Goal: Task Accomplishment & Management: Manage account settings

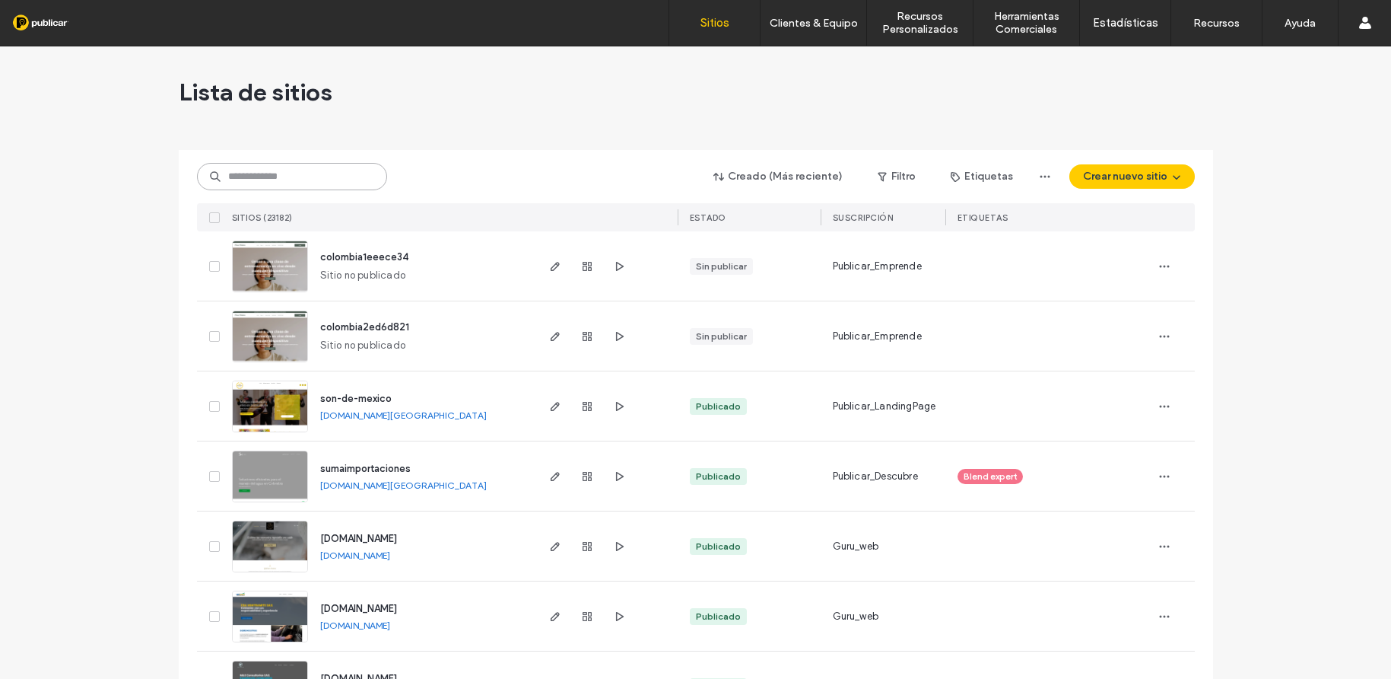
click at [246, 172] on input at bounding box center [292, 176] width 190 height 27
paste input "**********"
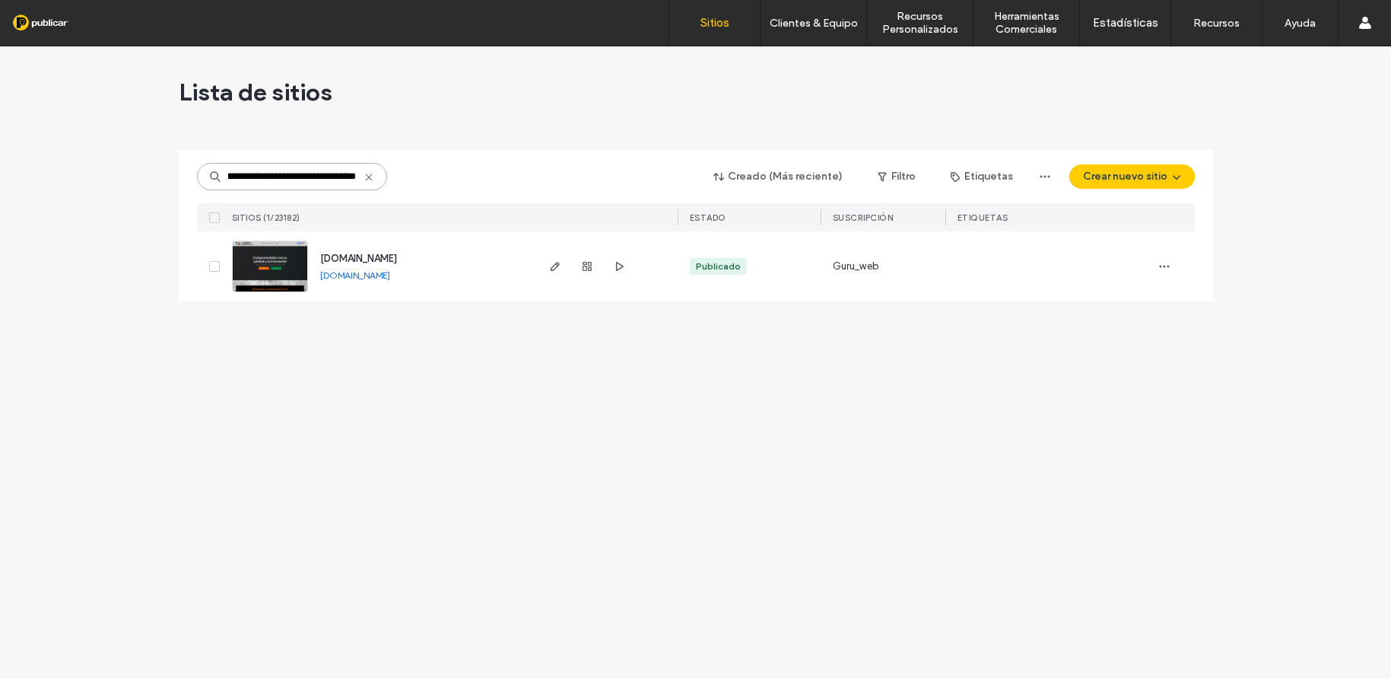
type input "**********"
click at [292, 268] on img at bounding box center [270, 292] width 75 height 103
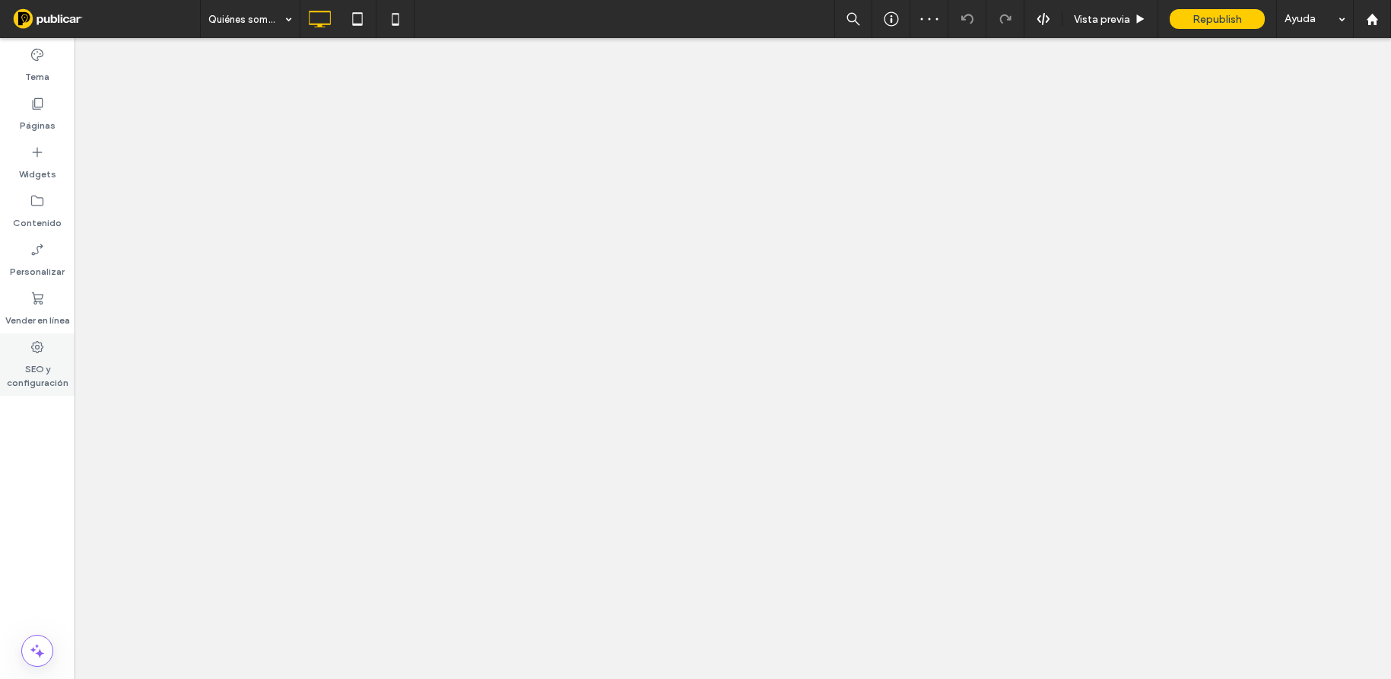
click at [38, 347] on icon at bounding box center [37, 346] width 15 height 15
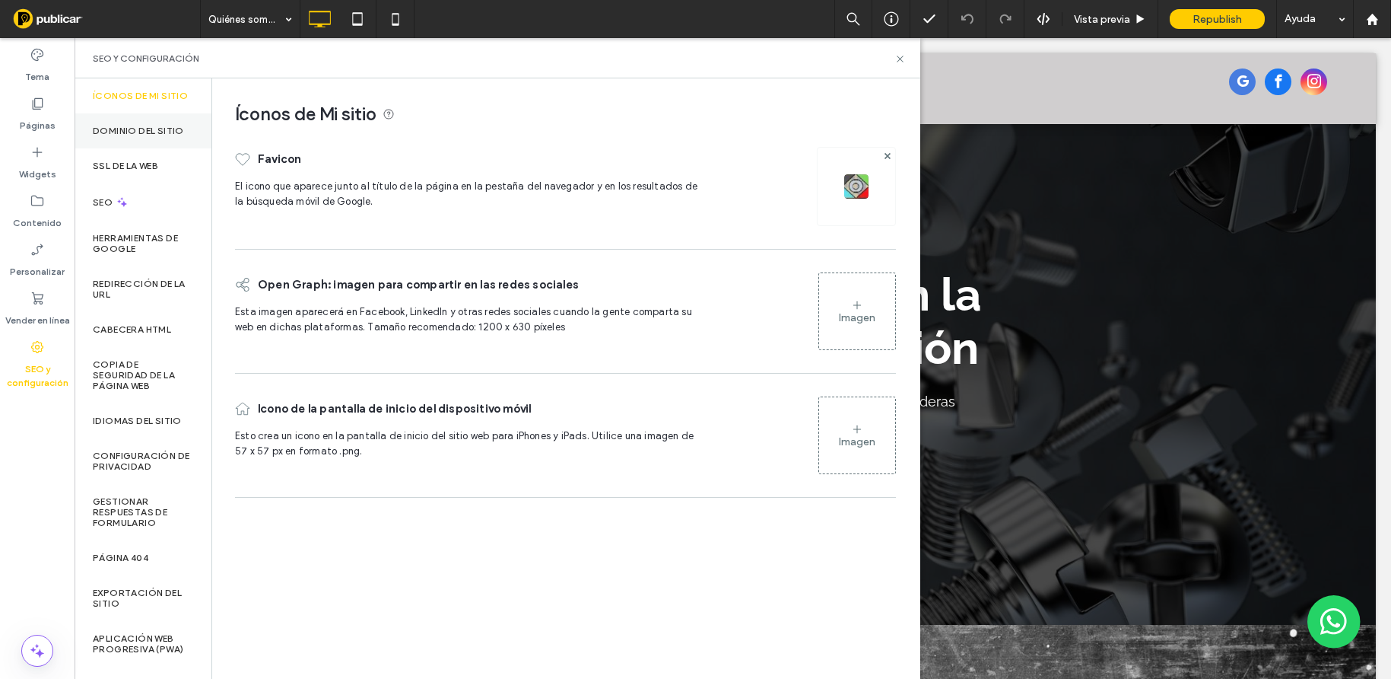
click at [136, 136] on label "Dominio del sitio" at bounding box center [138, 131] width 91 height 11
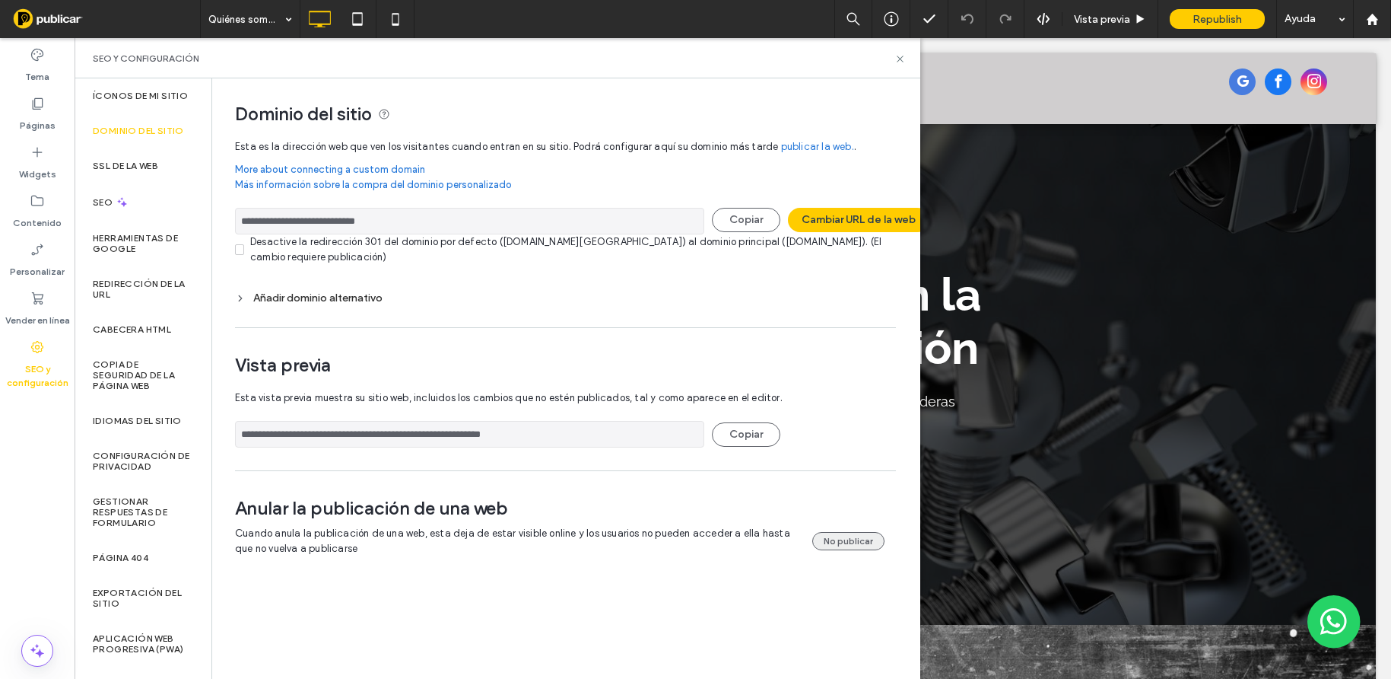
click at [850, 539] on button "No publicar" at bounding box center [848, 541] width 72 height 18
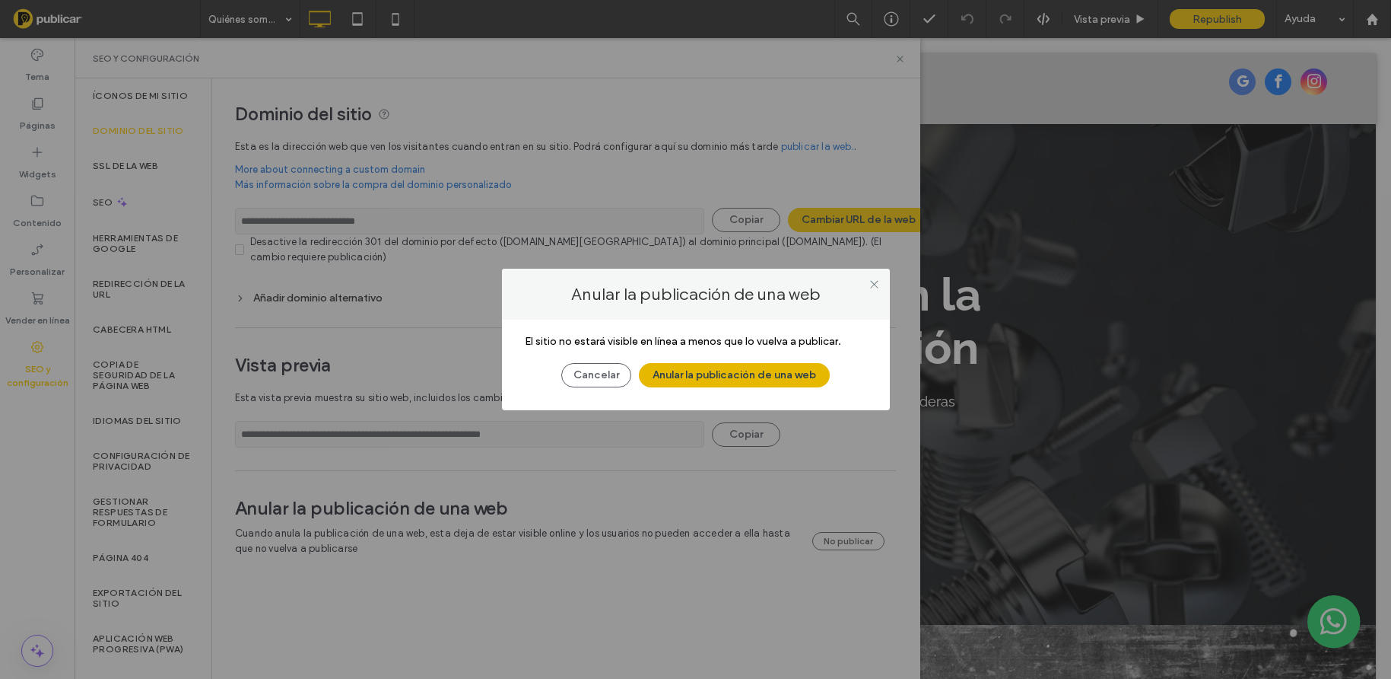
click at [769, 371] on button "Anular la publicación de una web" at bounding box center [734, 375] width 191 height 24
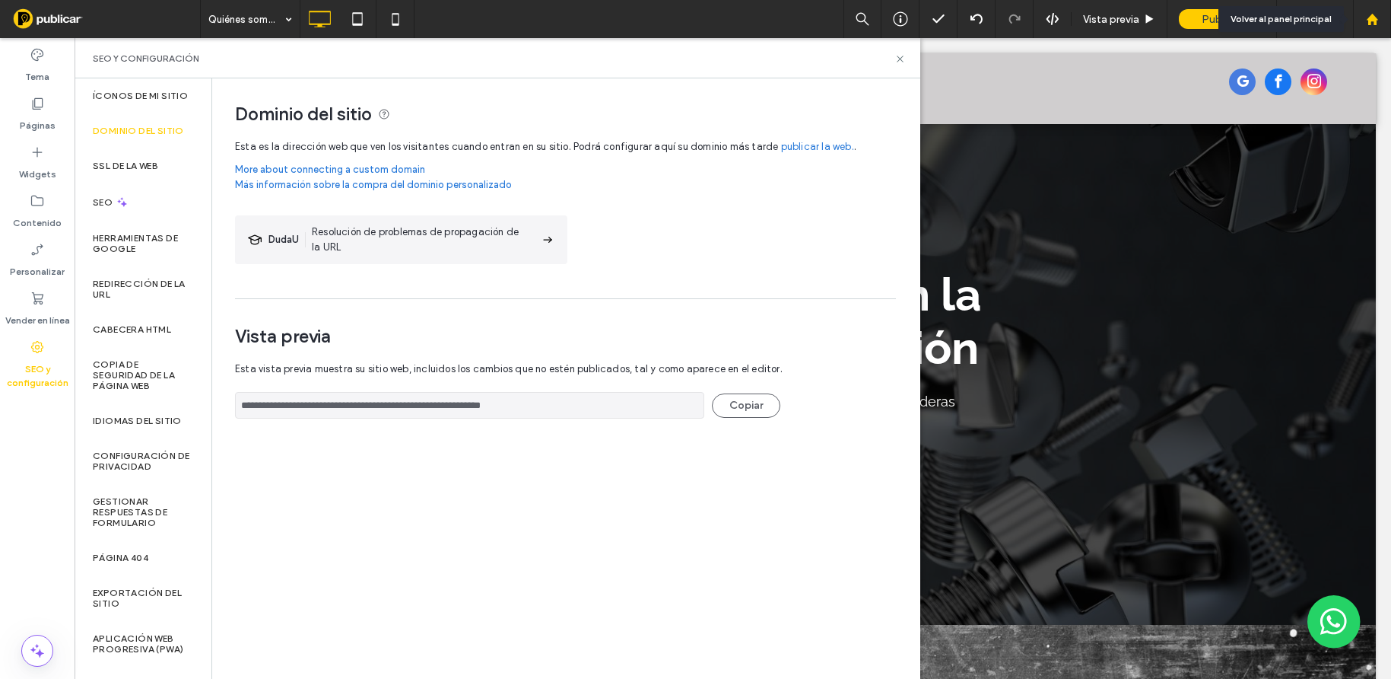
click at [1372, 20] on use at bounding box center [1371, 18] width 11 height 11
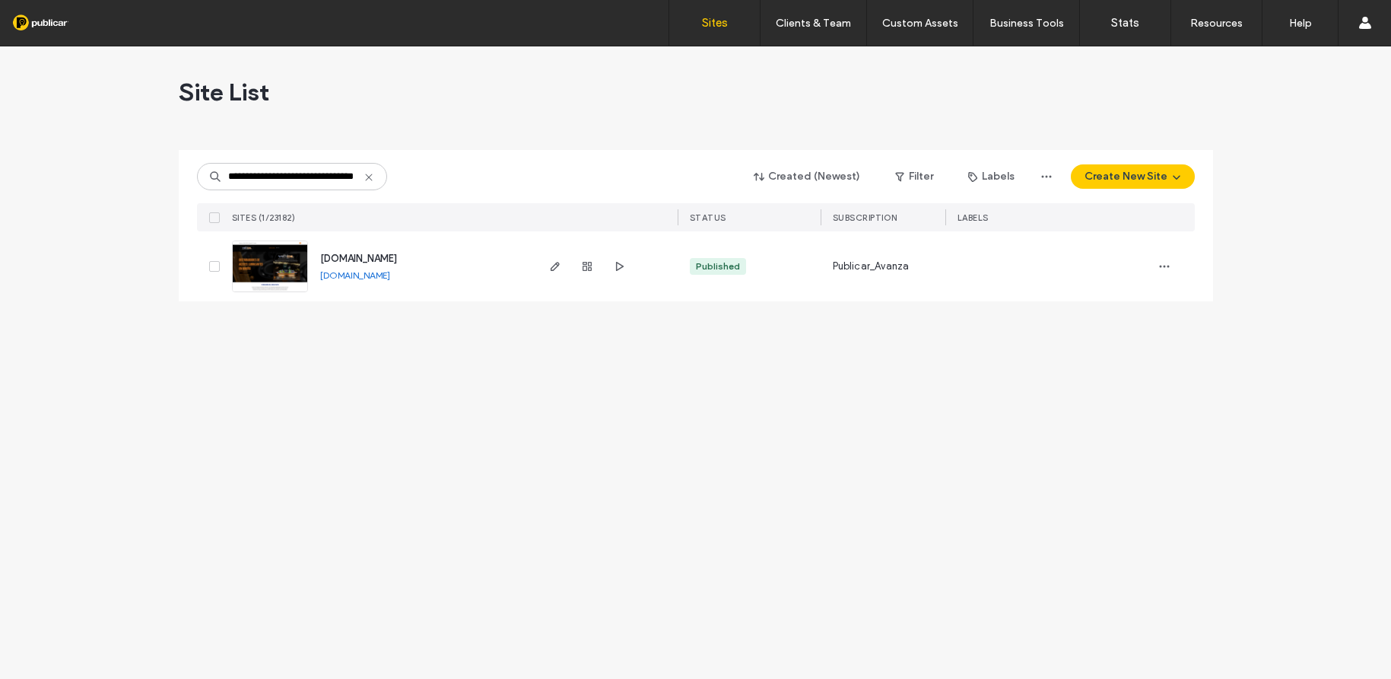
type input "**********"
click at [294, 261] on img at bounding box center [270, 292] width 75 height 103
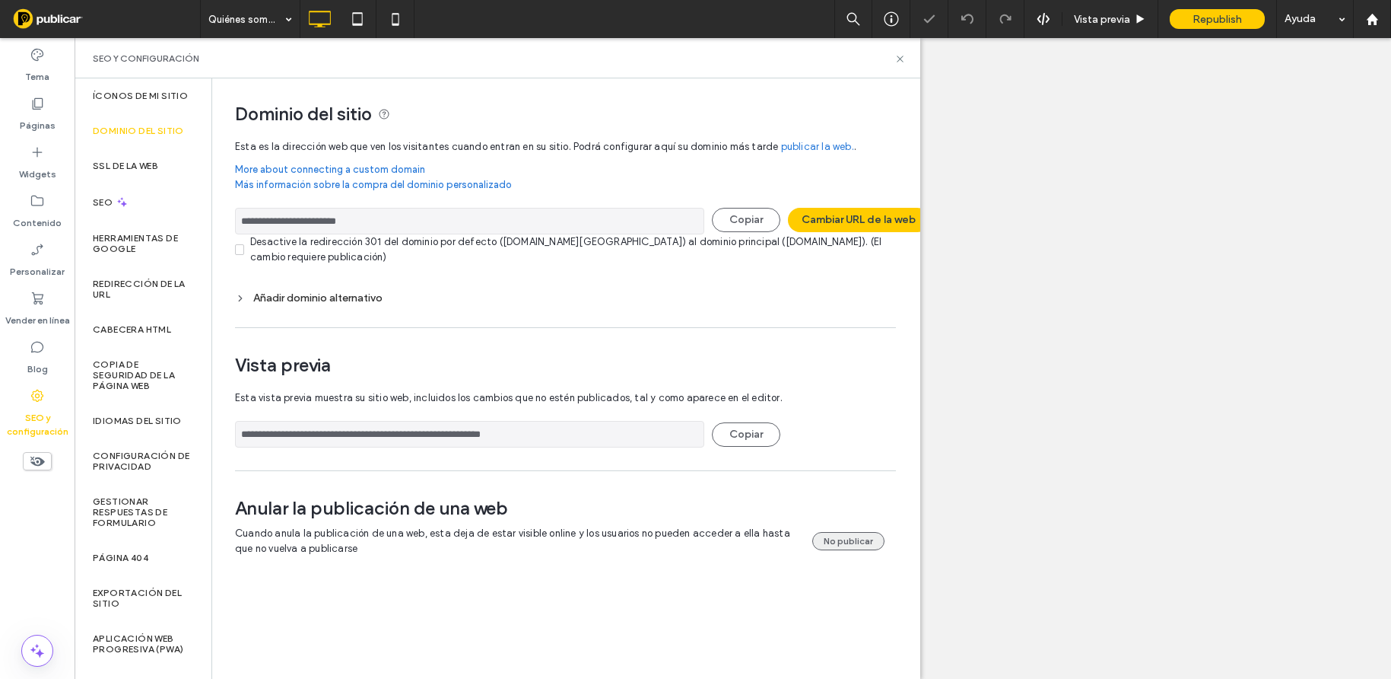
click at [847, 541] on button "No publicar" at bounding box center [848, 541] width 72 height 18
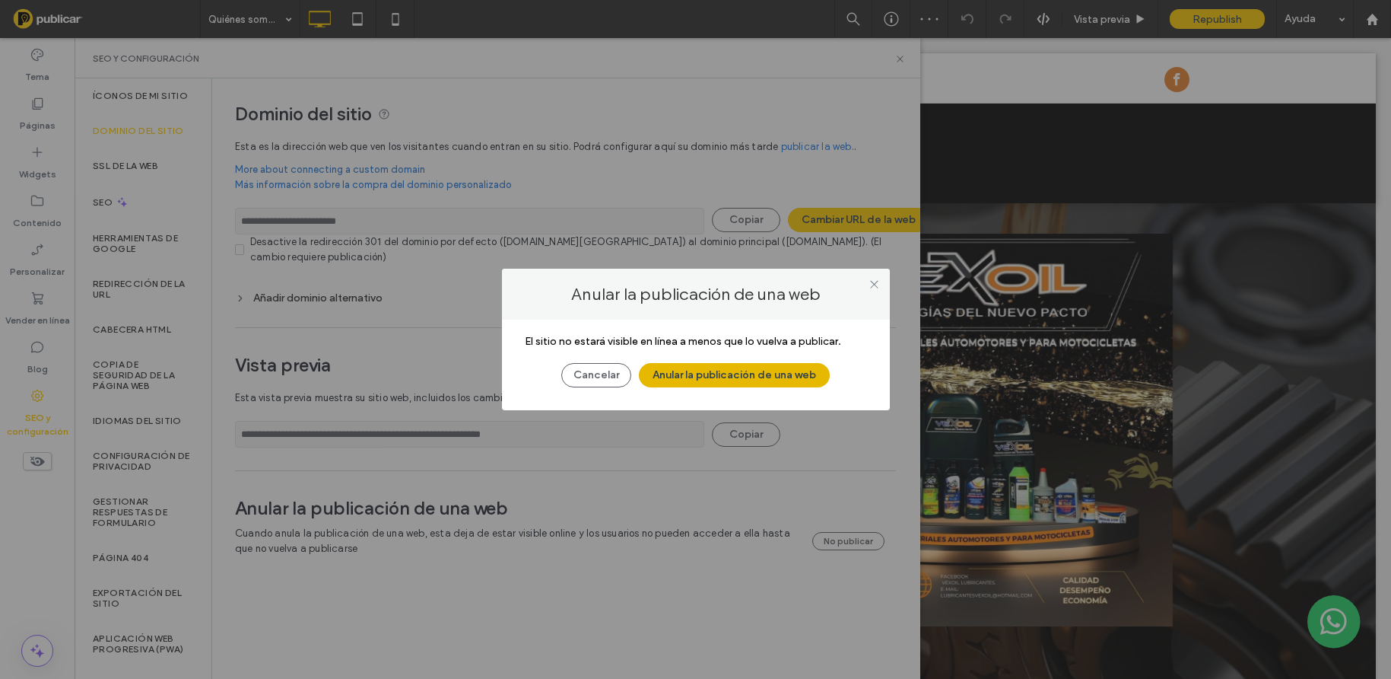
click at [715, 376] on button "Anular la publicación de una web" at bounding box center [734, 375] width 191 height 24
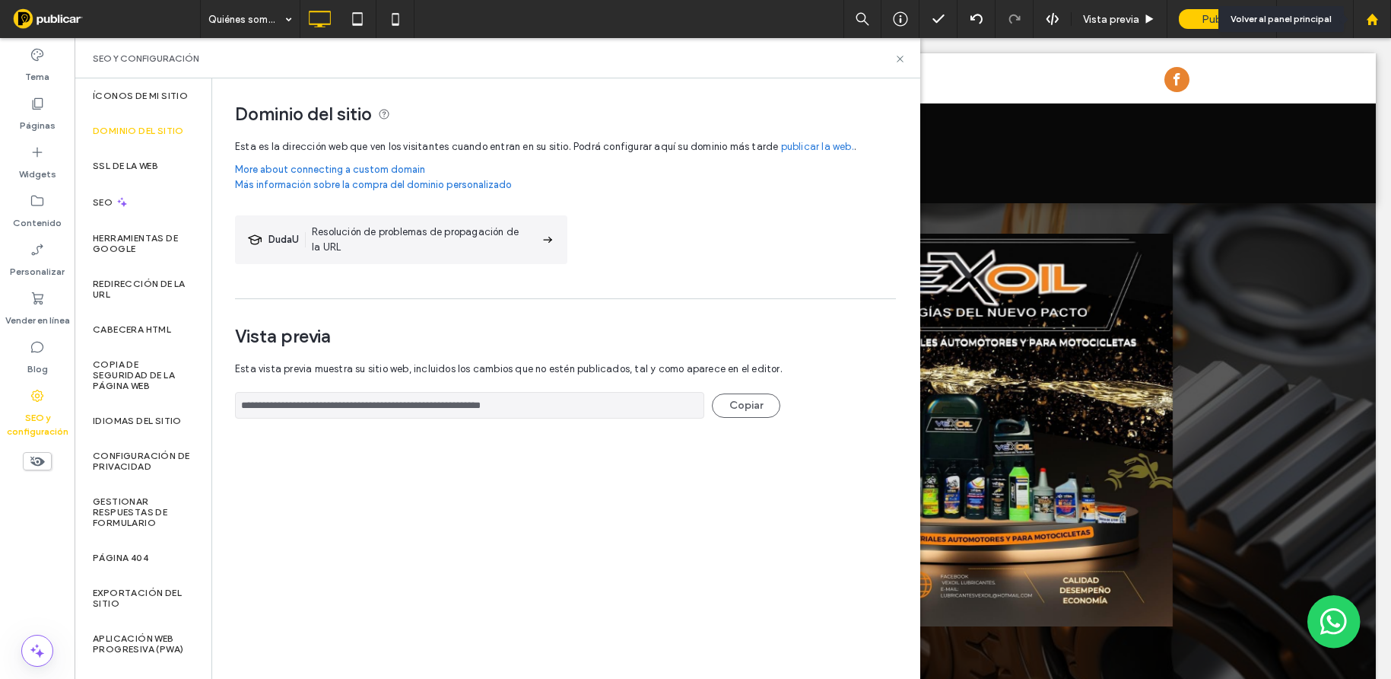
click at [1375, 22] on use at bounding box center [1371, 18] width 11 height 11
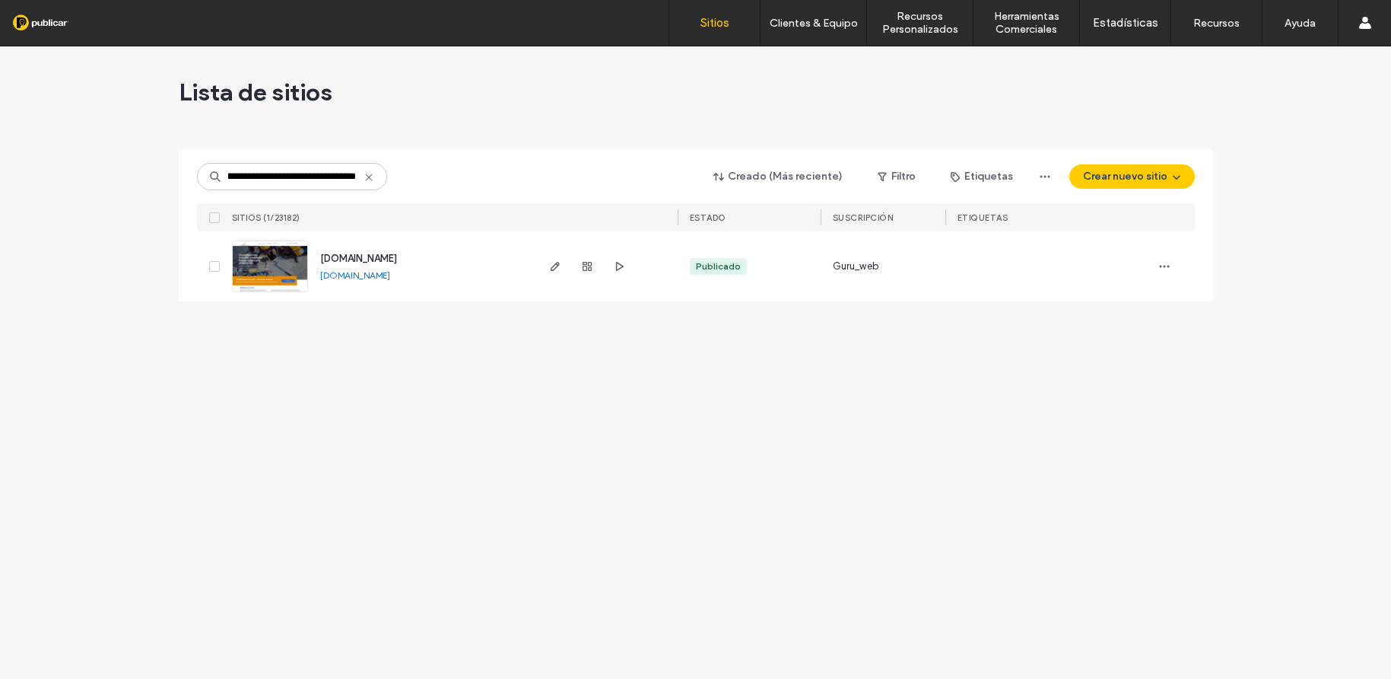
type input "**********"
click at [290, 263] on img at bounding box center [270, 292] width 75 height 103
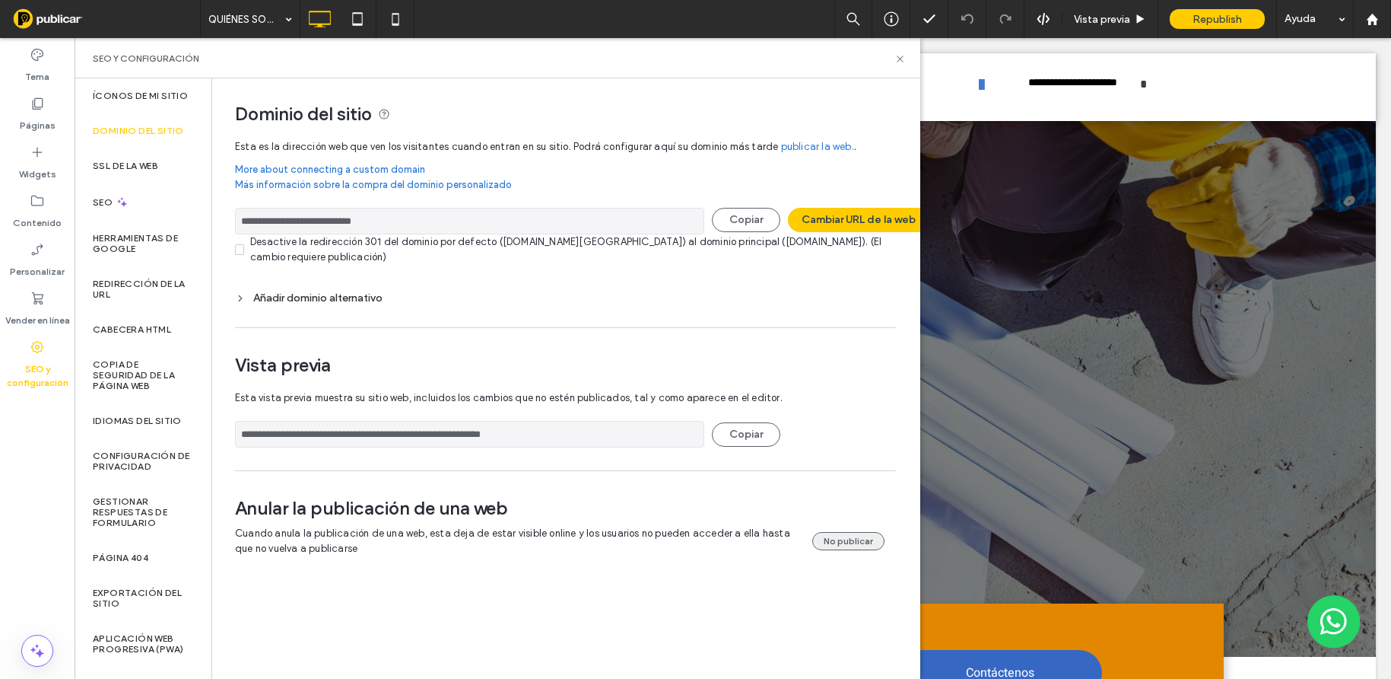
click at [849, 540] on button "No publicar" at bounding box center [848, 541] width 72 height 18
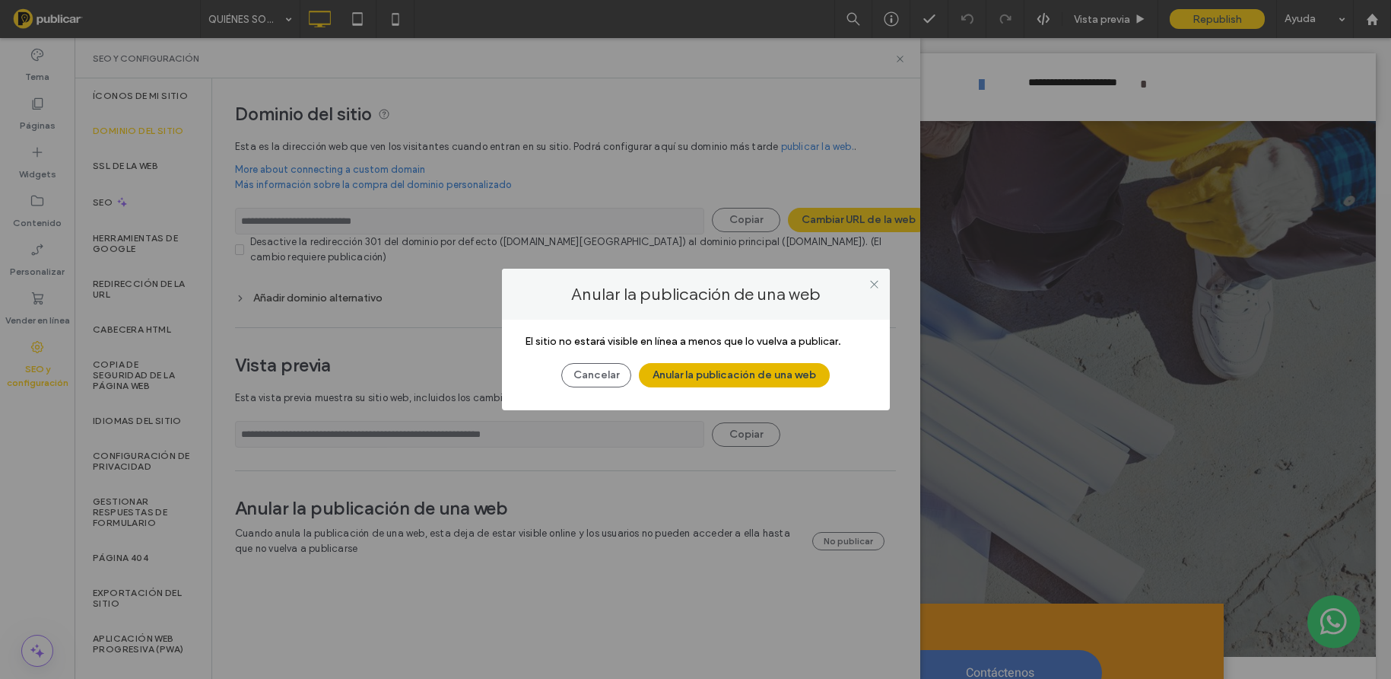
click at [760, 374] on button "Anular la publicación de una web" at bounding box center [734, 375] width 191 height 24
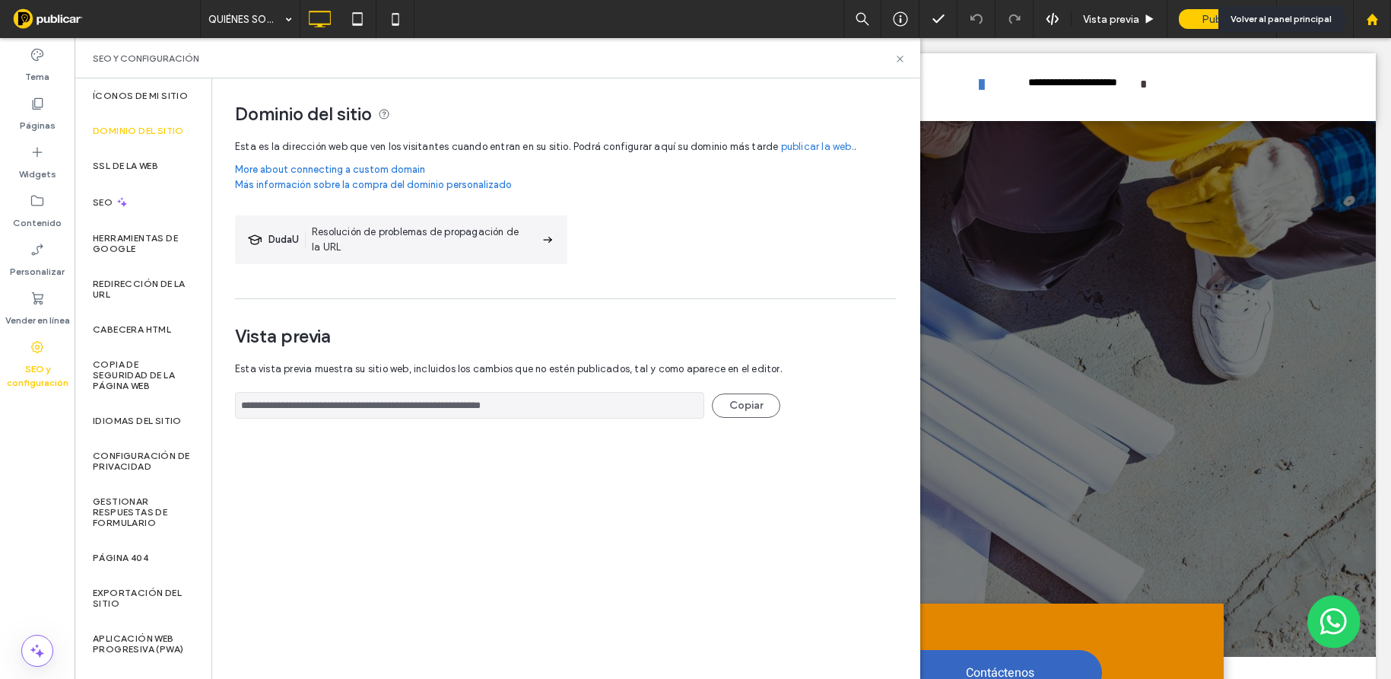
click at [1372, 21] on icon at bounding box center [1372, 19] width 13 height 13
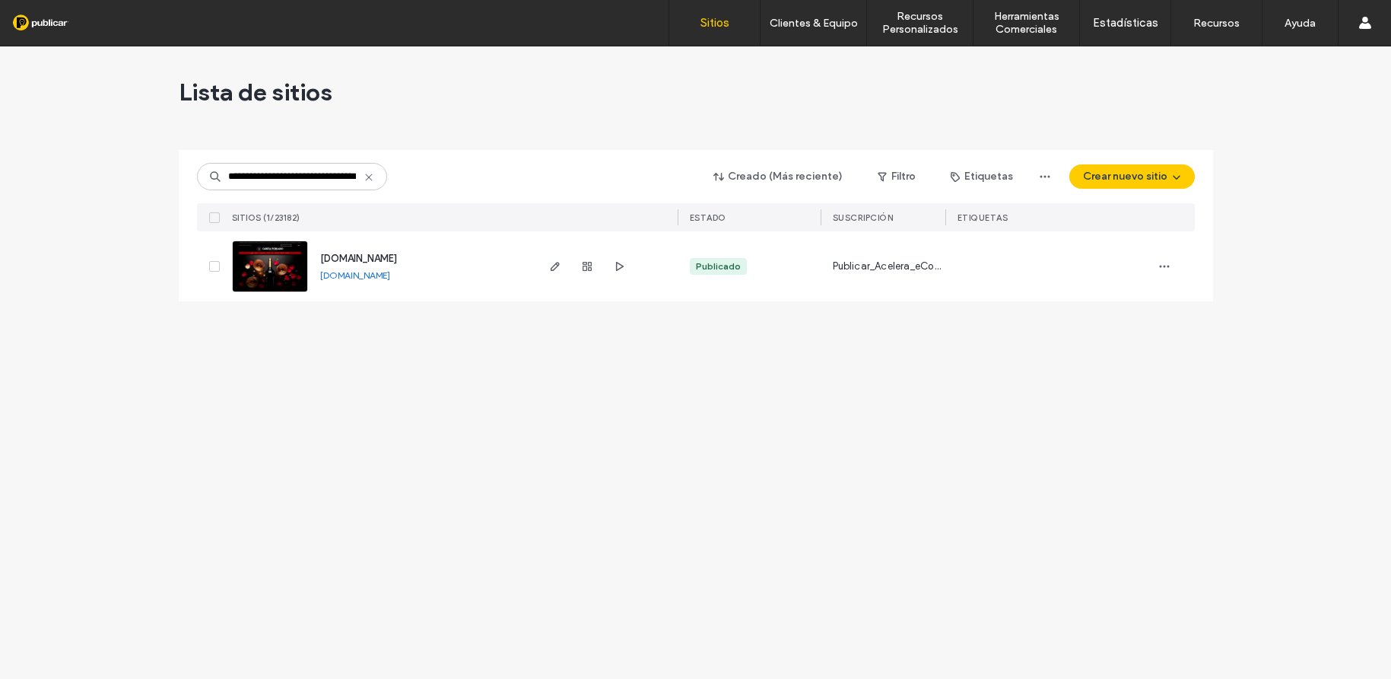
scroll to position [0, 40]
type input "**********"
click at [289, 264] on img at bounding box center [270, 292] width 75 height 103
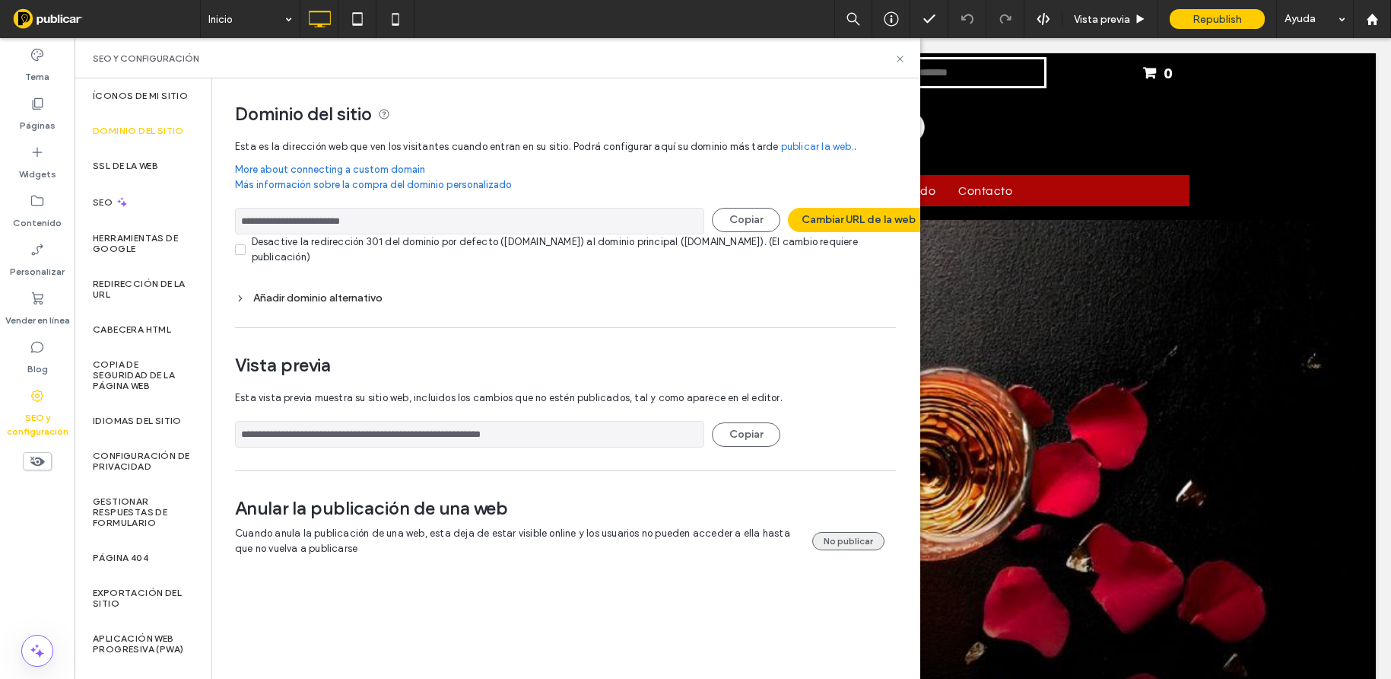
click at [832, 540] on button "No publicar" at bounding box center [848, 541] width 72 height 18
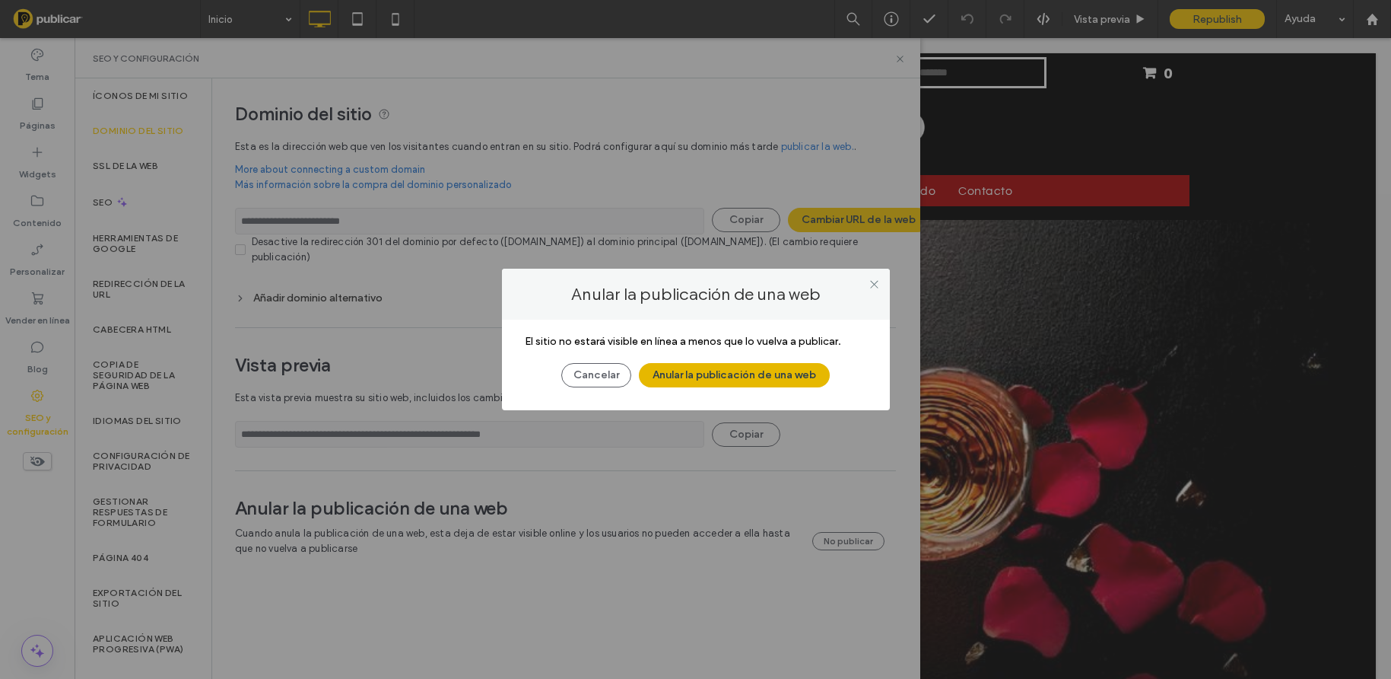
click at [768, 377] on button "Anular la publicación de una web" at bounding box center [734, 375] width 191 height 24
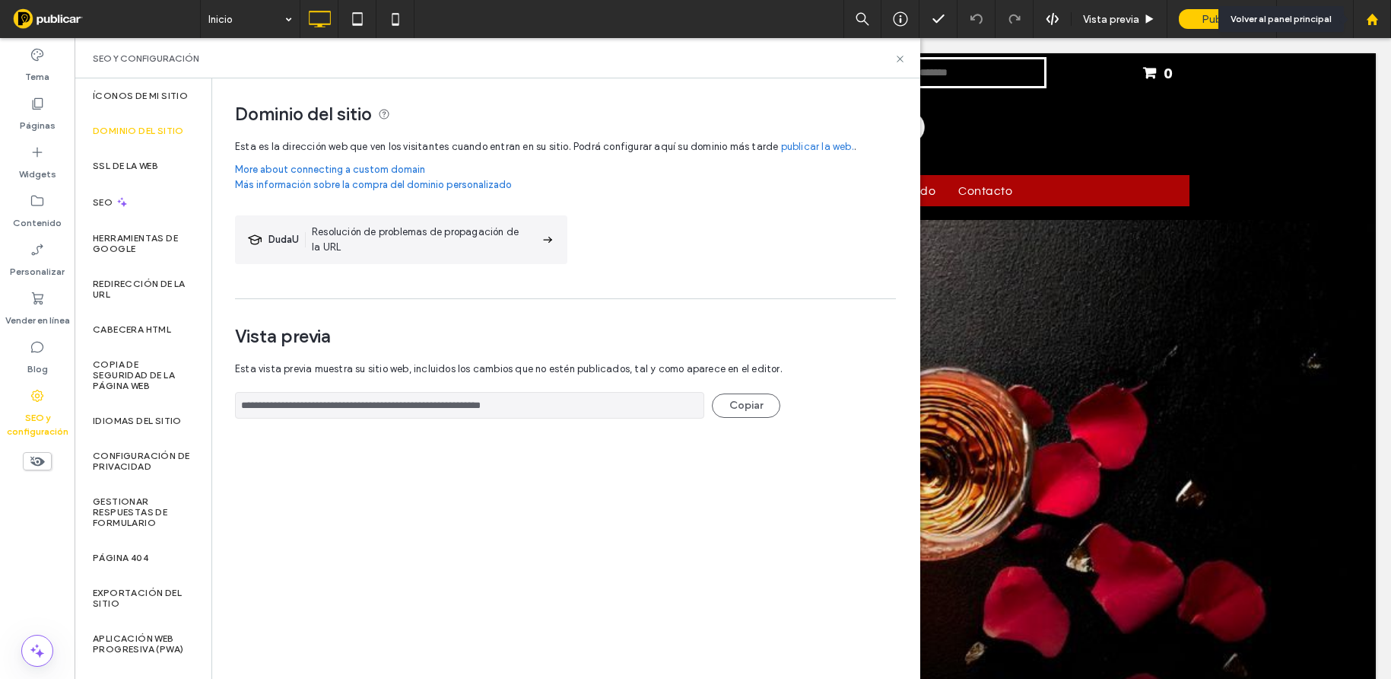
click at [1370, 23] on use at bounding box center [1371, 18] width 11 height 11
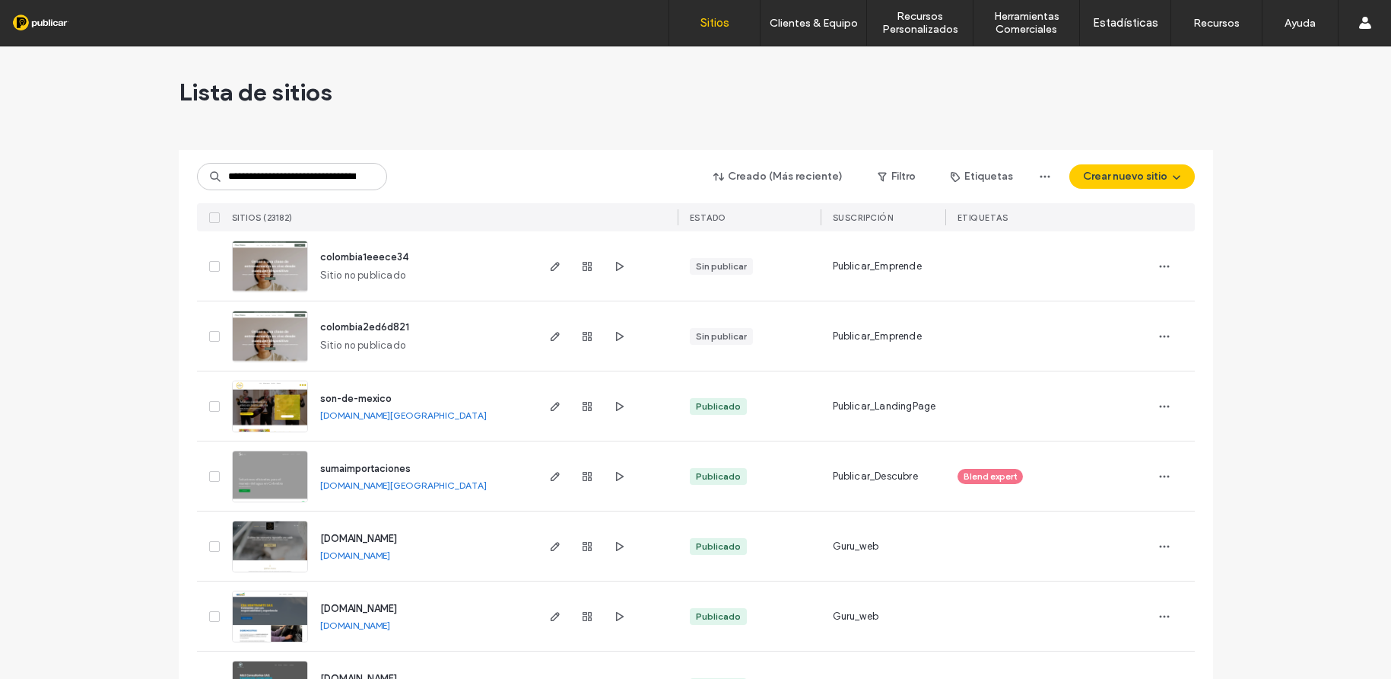
scroll to position [0, 40]
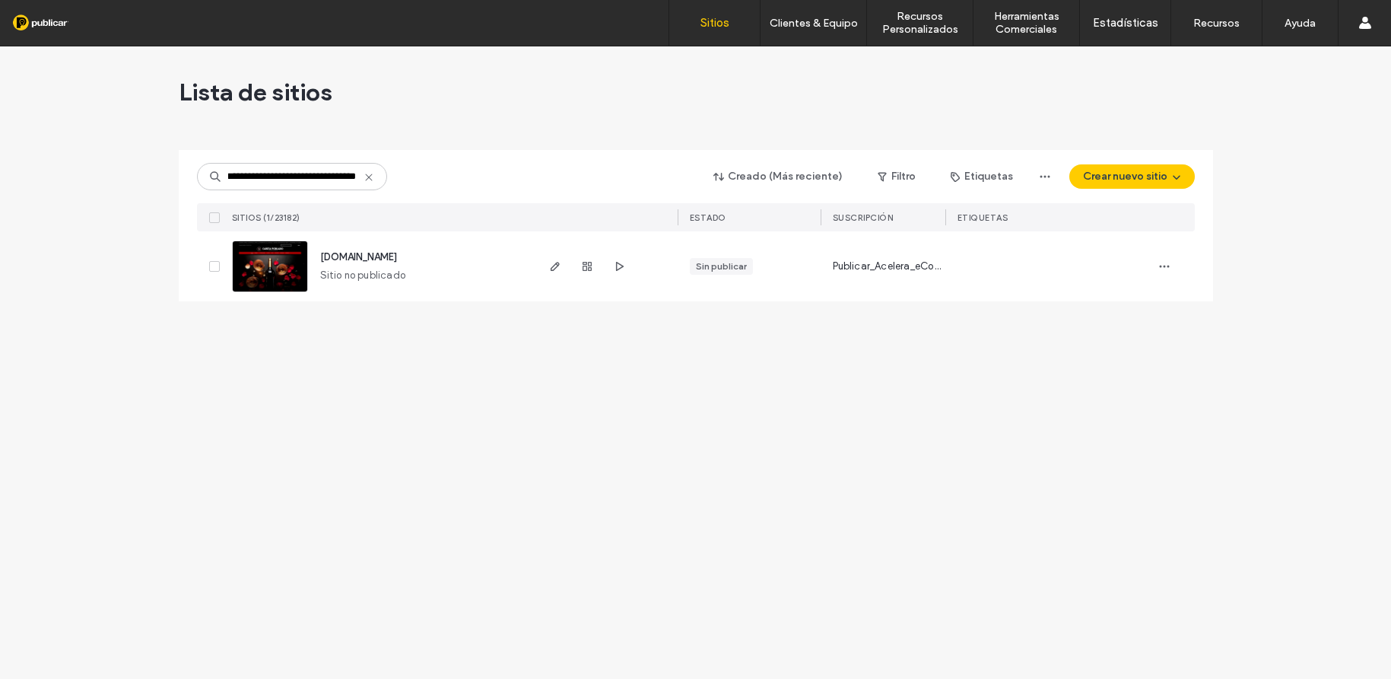
type input "**********"
click at [369, 179] on icon at bounding box center [369, 177] width 12 height 12
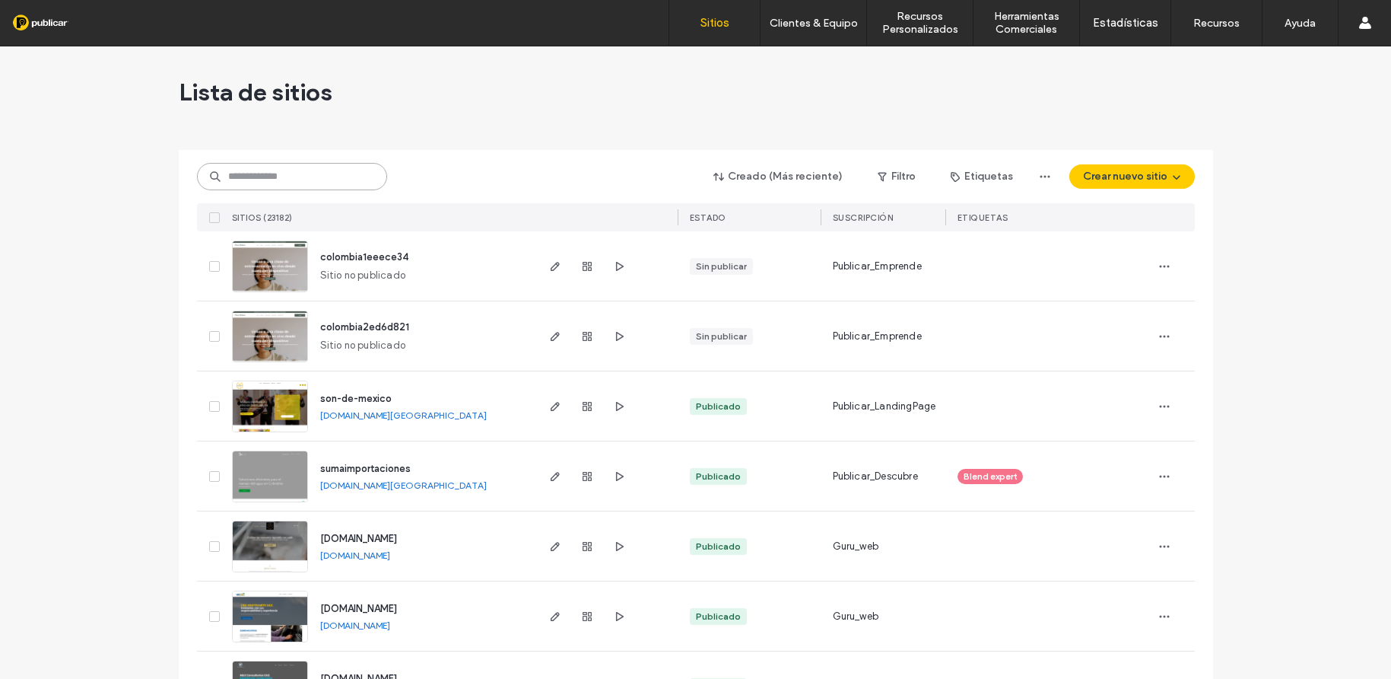
click at [241, 176] on input at bounding box center [292, 176] width 190 height 27
paste input "**********"
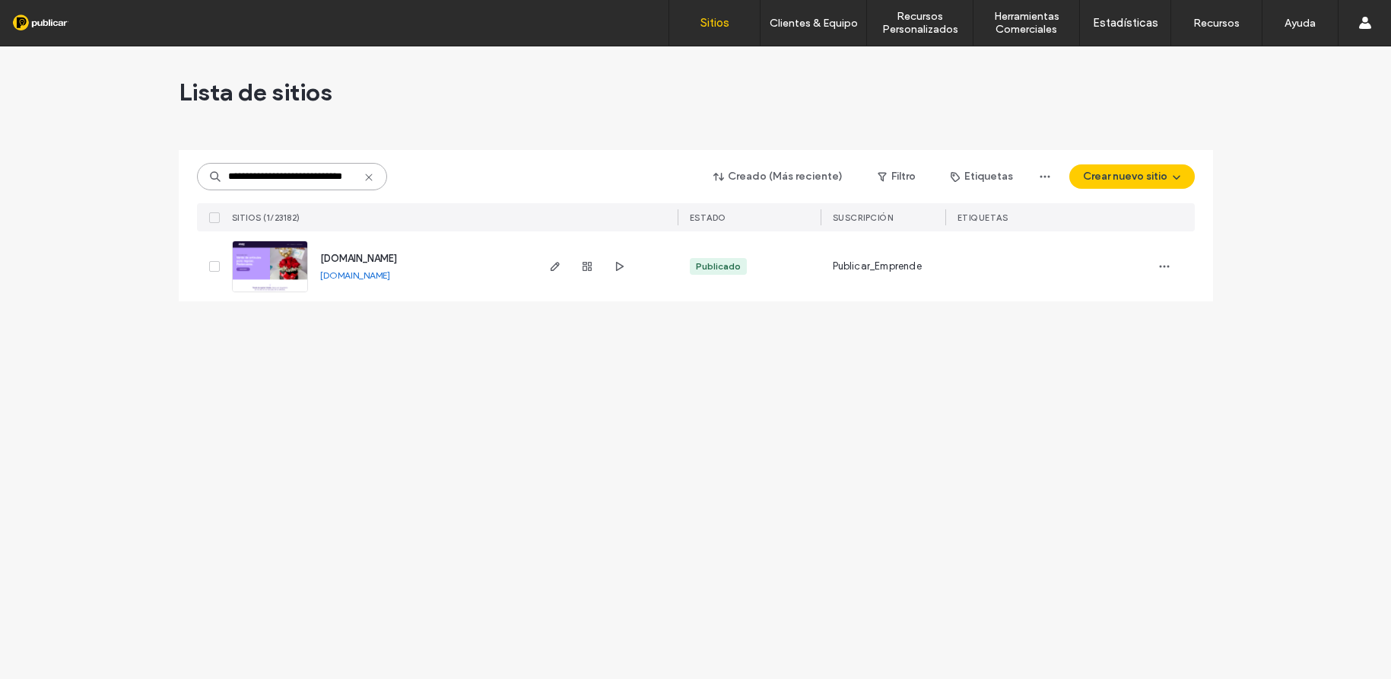
type input "**********"
click at [292, 267] on img at bounding box center [270, 292] width 75 height 103
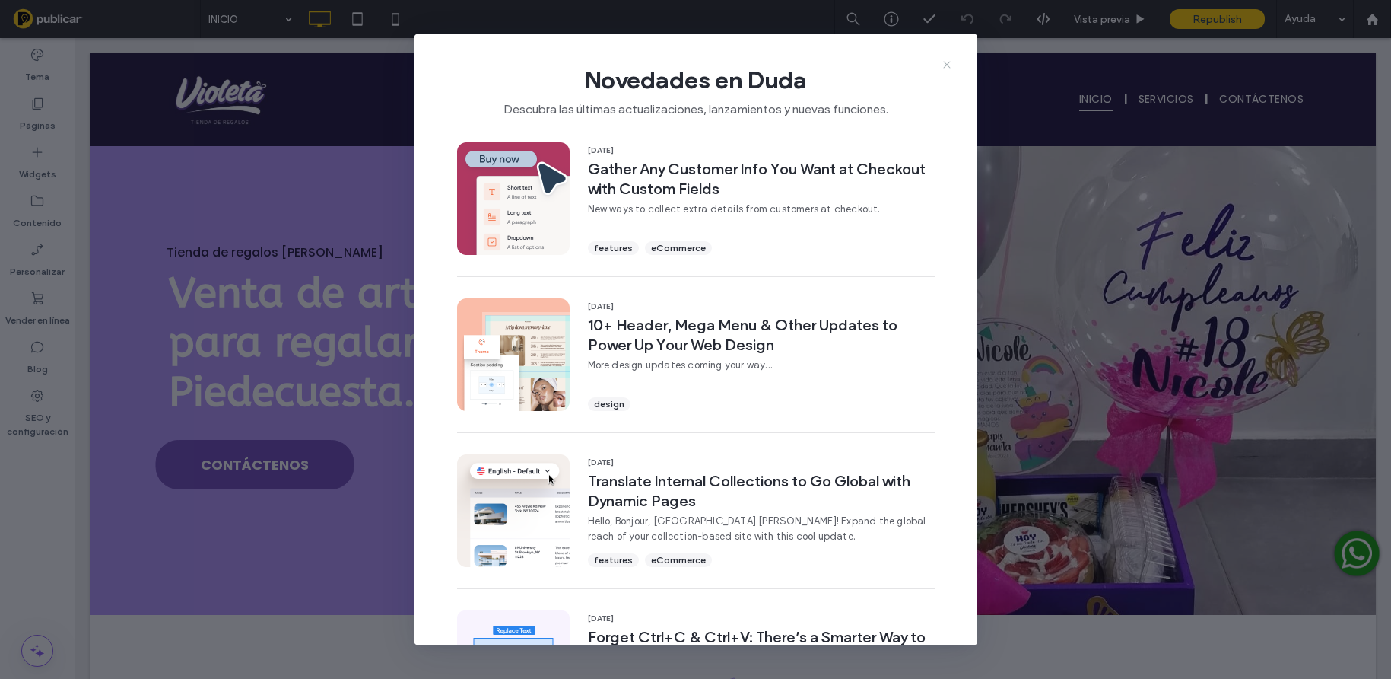
drag, startPoint x: 948, startPoint y: 64, endPoint x: 873, endPoint y: 26, distance: 83.7
click at [948, 64] on icon at bounding box center [947, 65] width 12 height 12
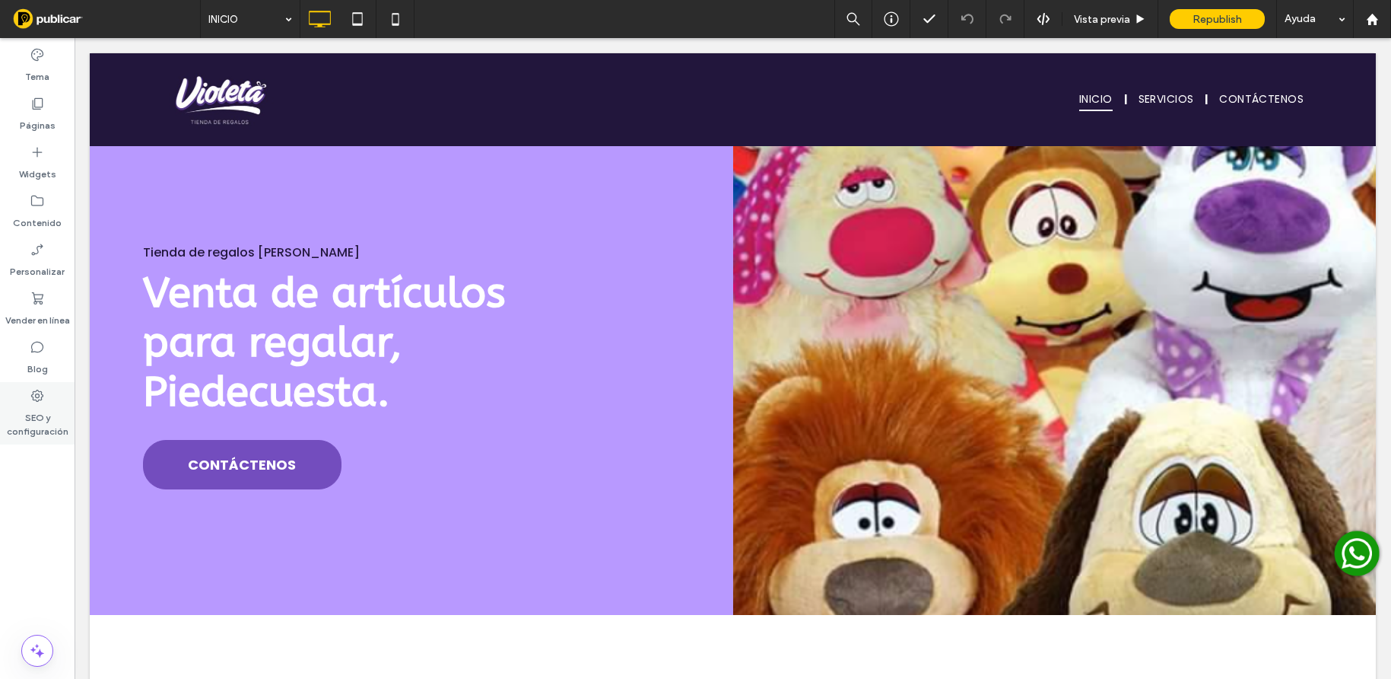
click at [40, 396] on icon at bounding box center [37, 395] width 15 height 15
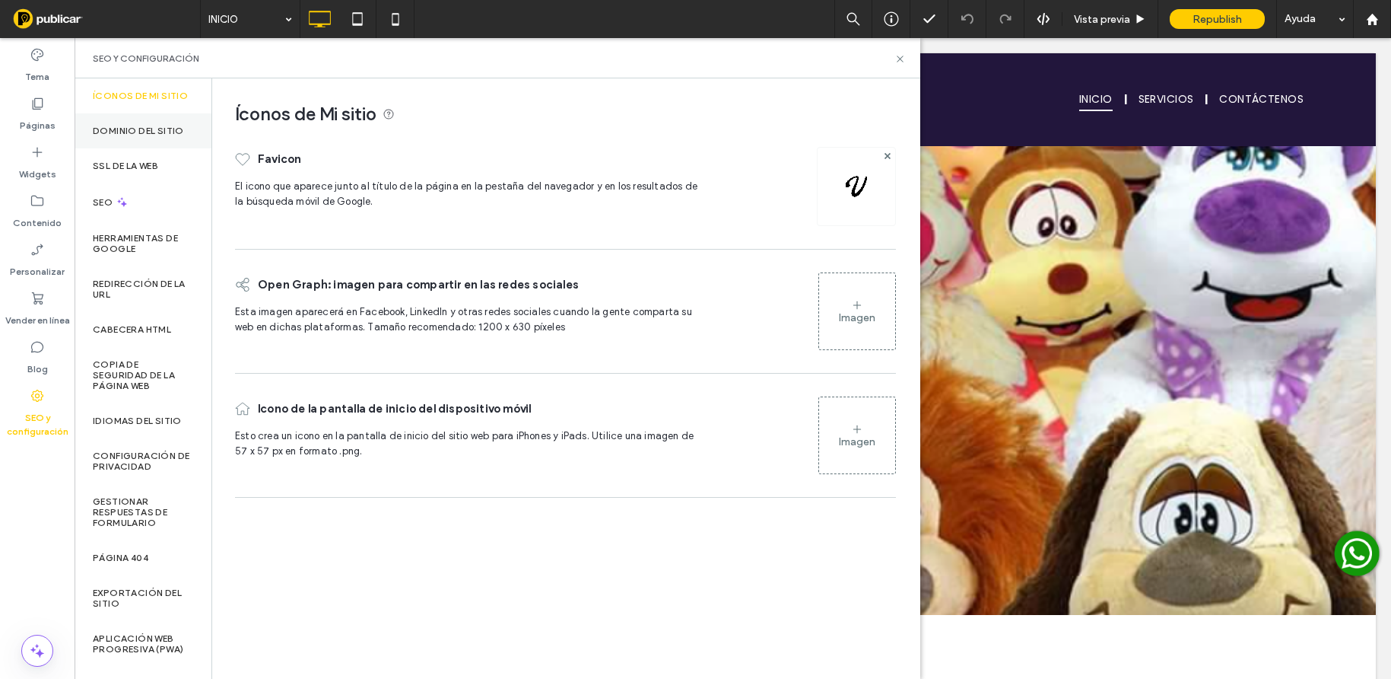
click at [128, 136] on label "Dominio del sitio" at bounding box center [138, 131] width 91 height 11
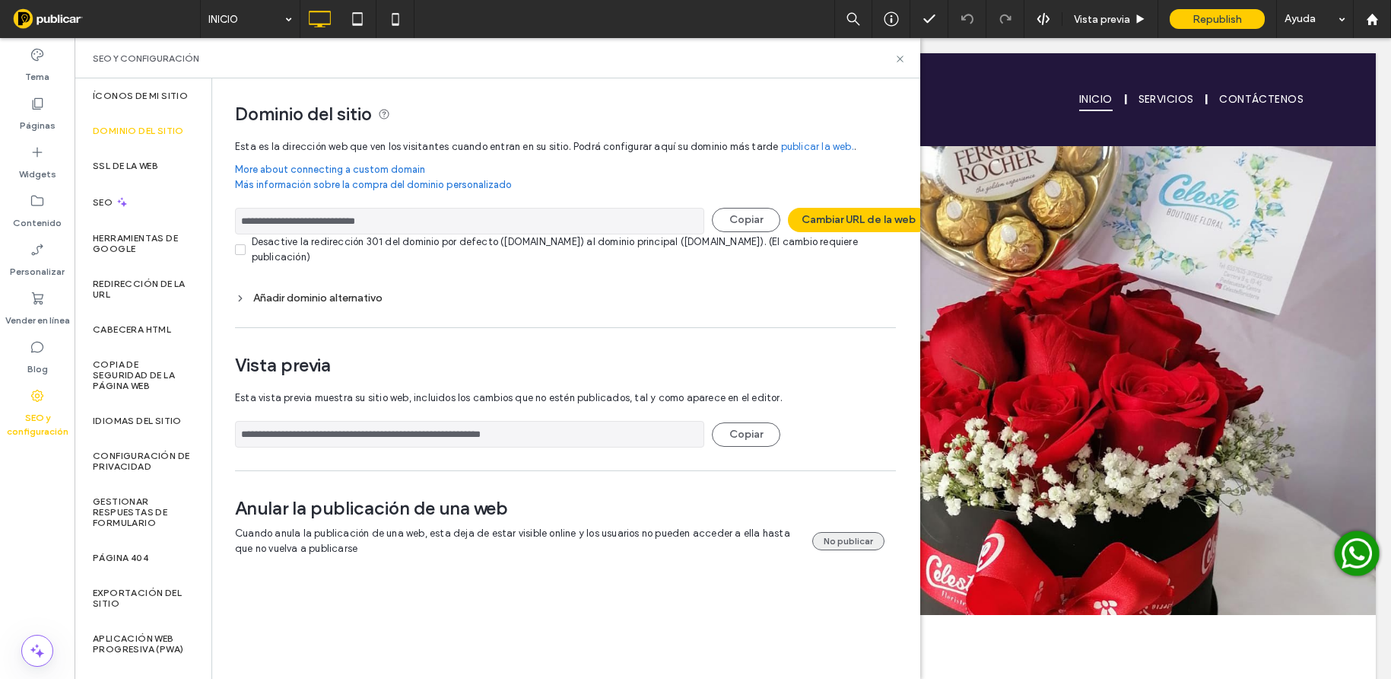
click at [863, 542] on button "No publicar" at bounding box center [848, 541] width 72 height 18
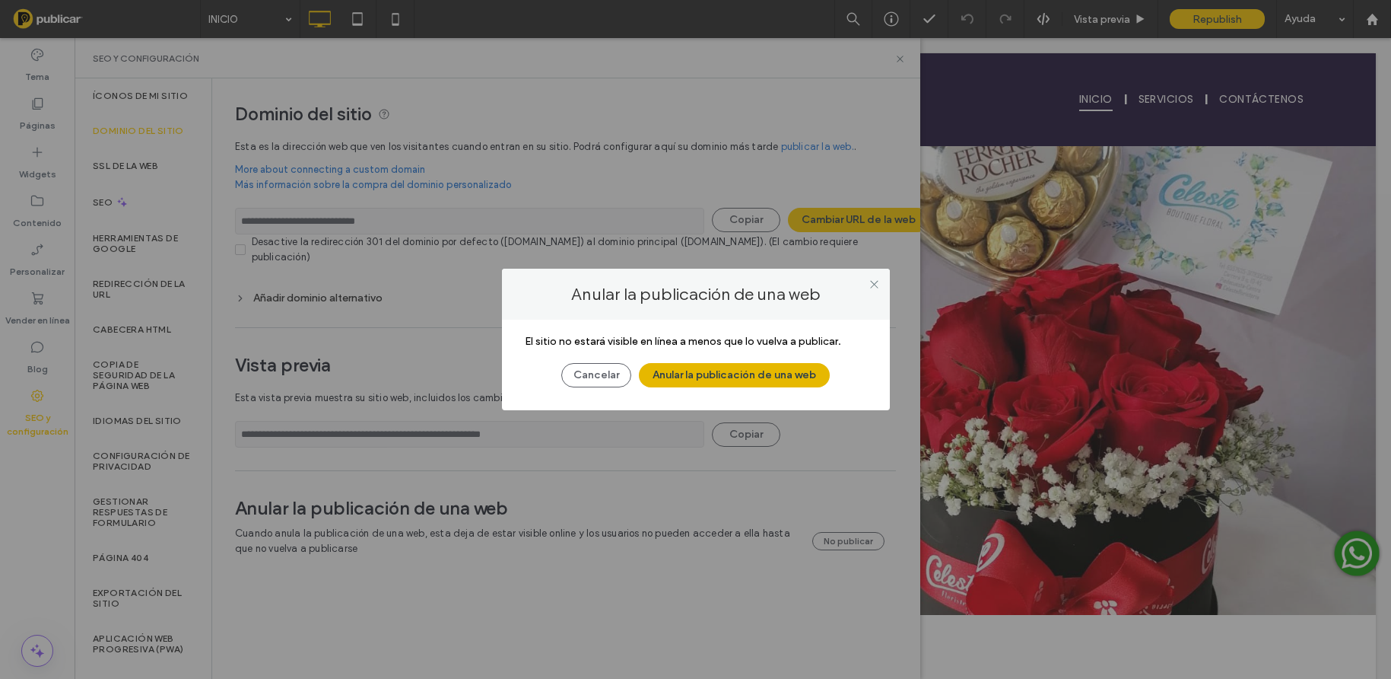
click at [738, 376] on button "Anular la publicación de una web" at bounding box center [734, 375] width 191 height 24
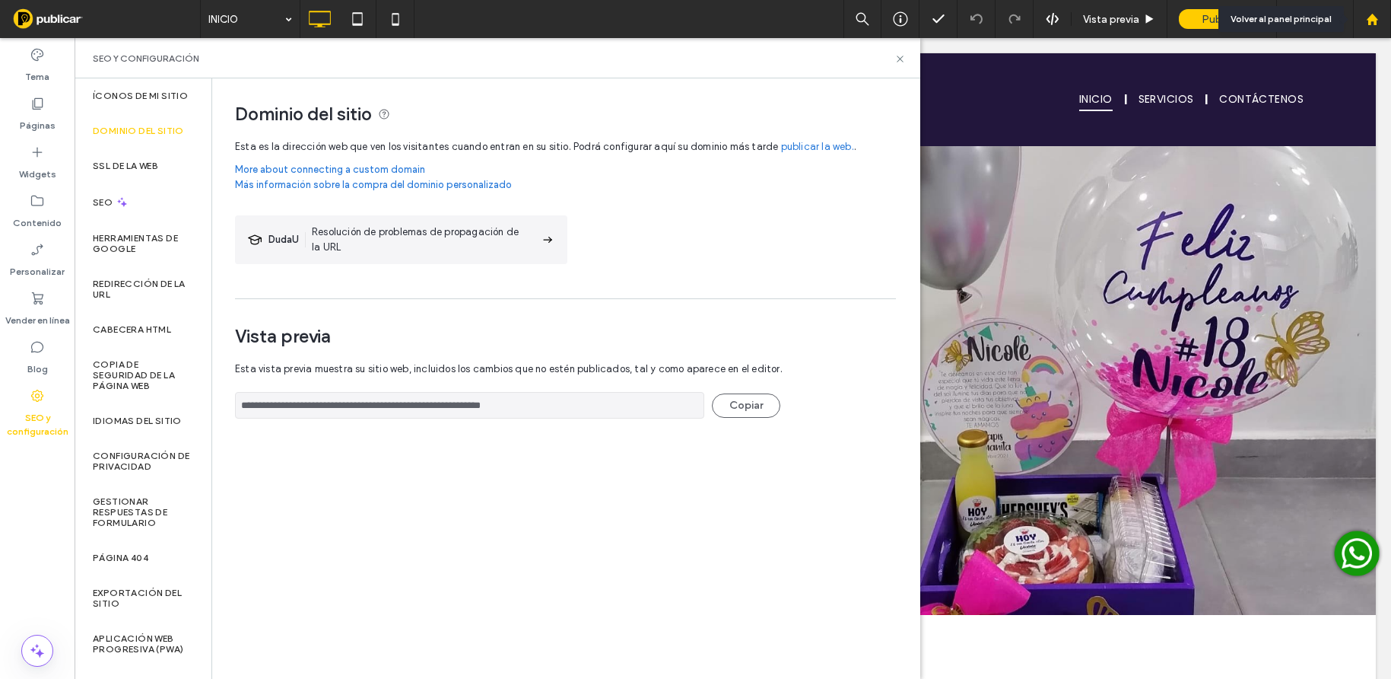
click at [1373, 18] on use at bounding box center [1371, 18] width 11 height 11
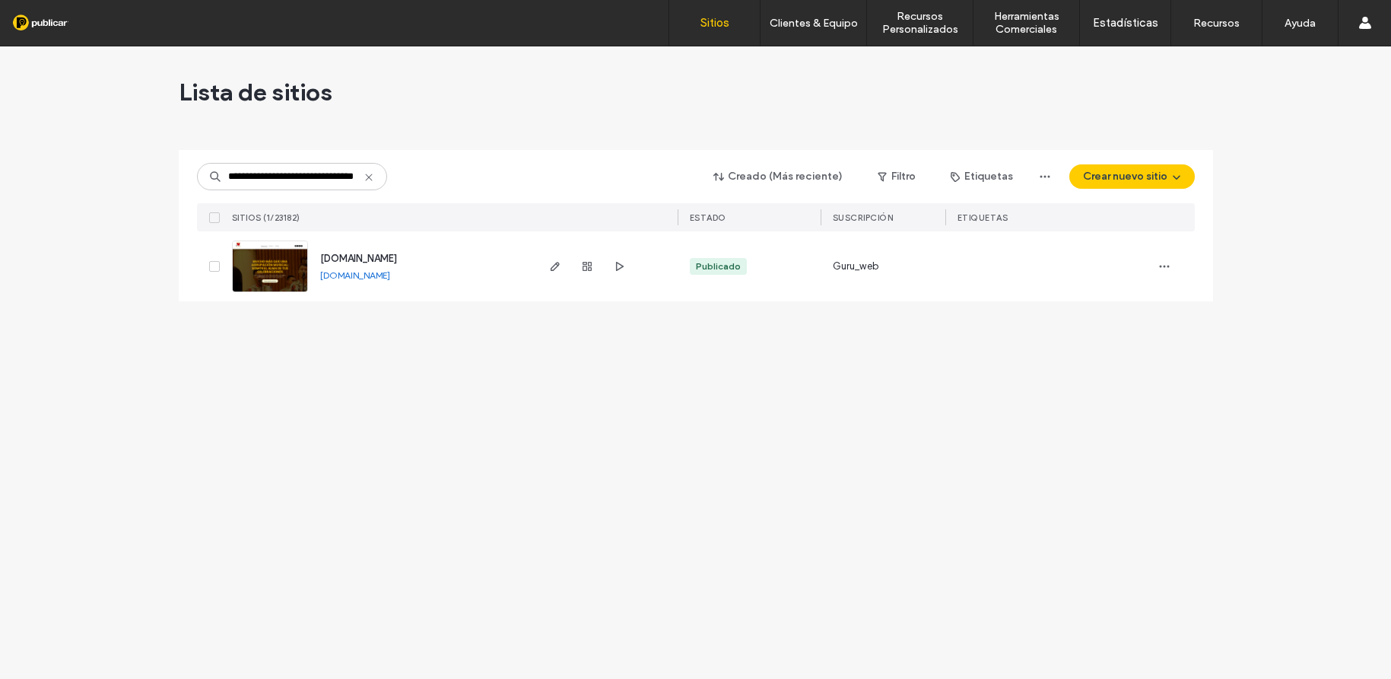
type input "**********"
click at [291, 267] on img at bounding box center [270, 292] width 75 height 103
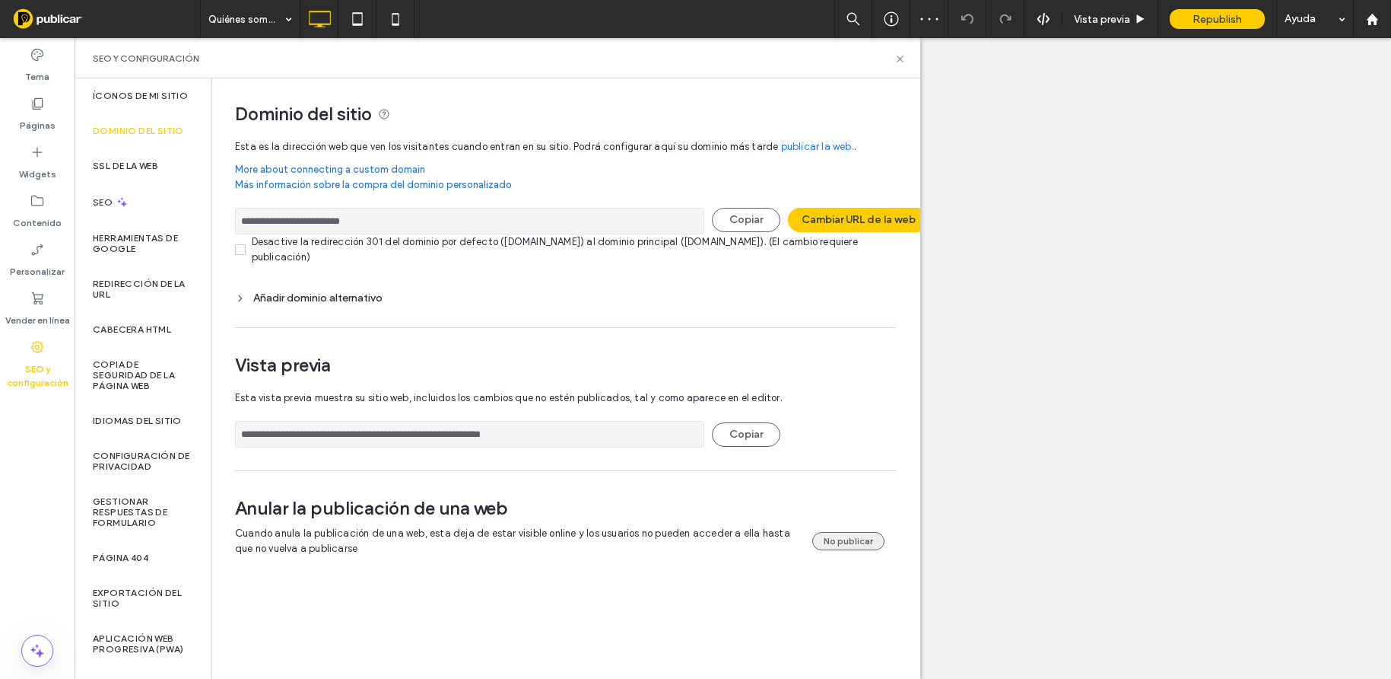
click at [835, 536] on button "No publicar" at bounding box center [848, 541] width 72 height 18
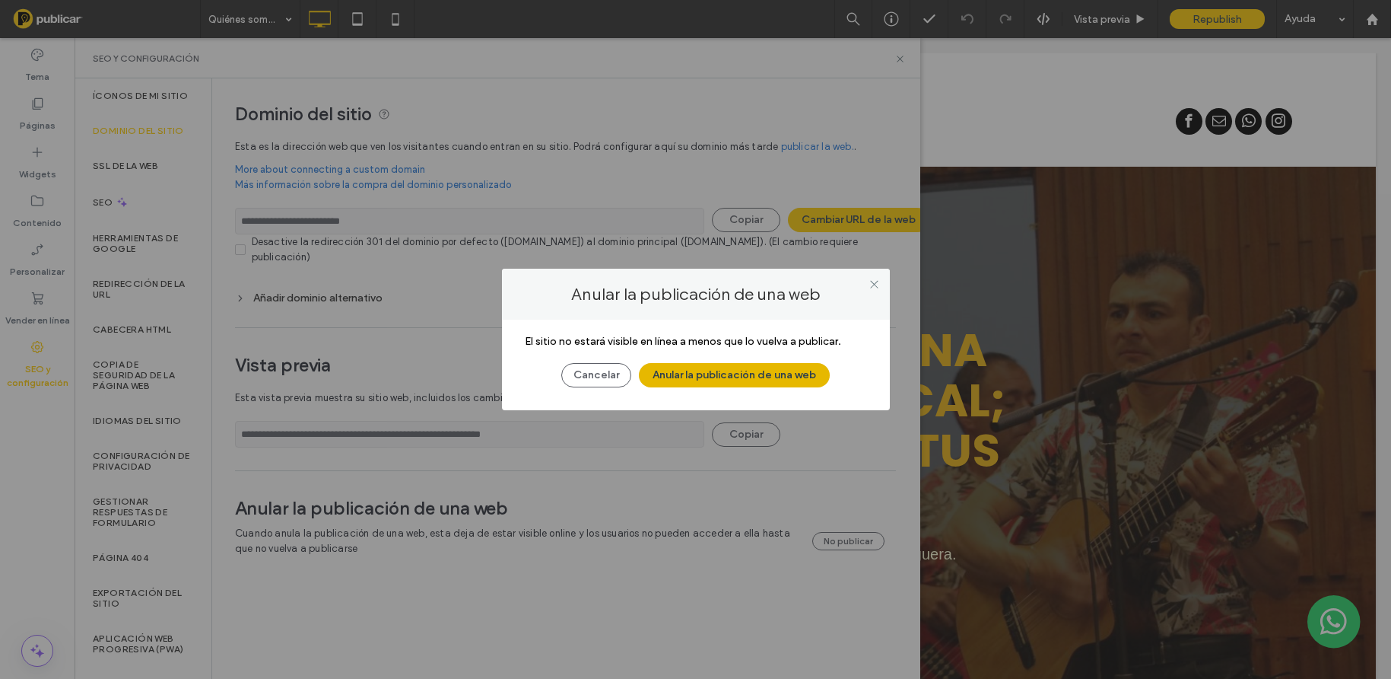
click at [763, 371] on button "Anular la publicación de una web" at bounding box center [734, 375] width 191 height 24
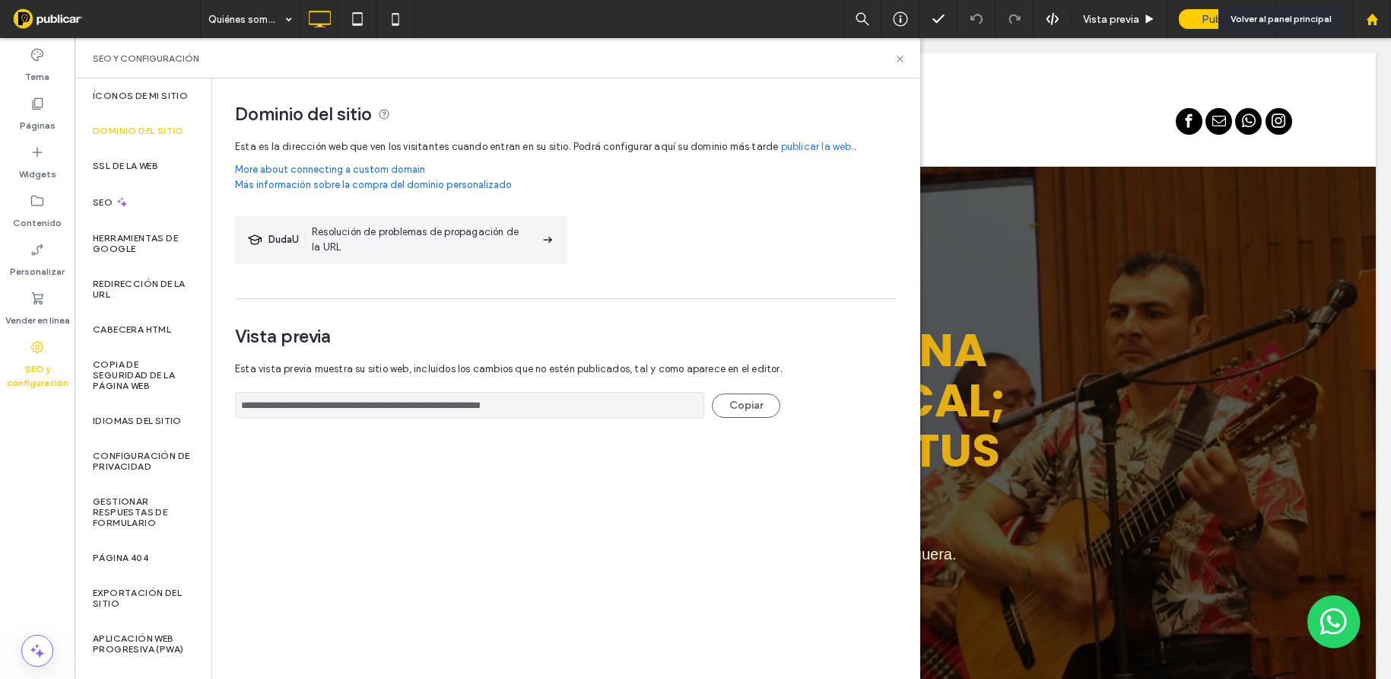
click at [1372, 23] on icon at bounding box center [1372, 19] width 13 height 13
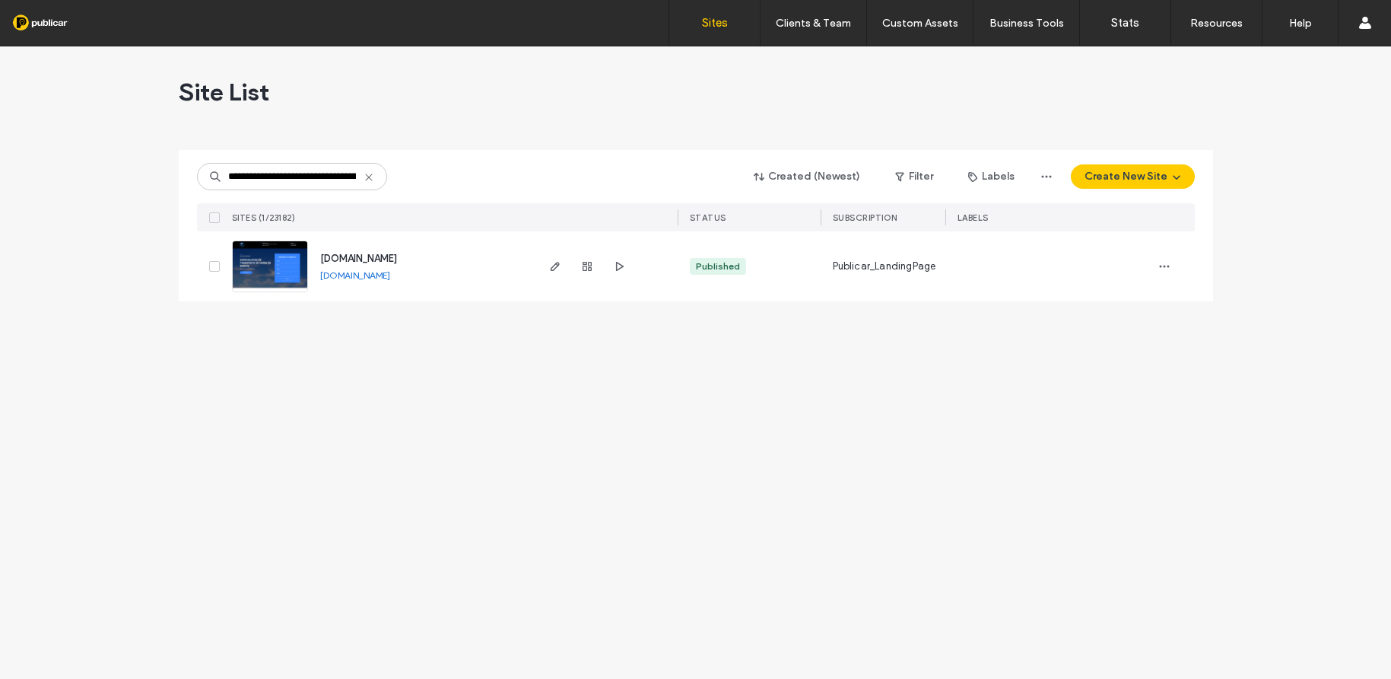
scroll to position [0, 95]
type input "**********"
click at [291, 268] on img at bounding box center [270, 292] width 75 height 103
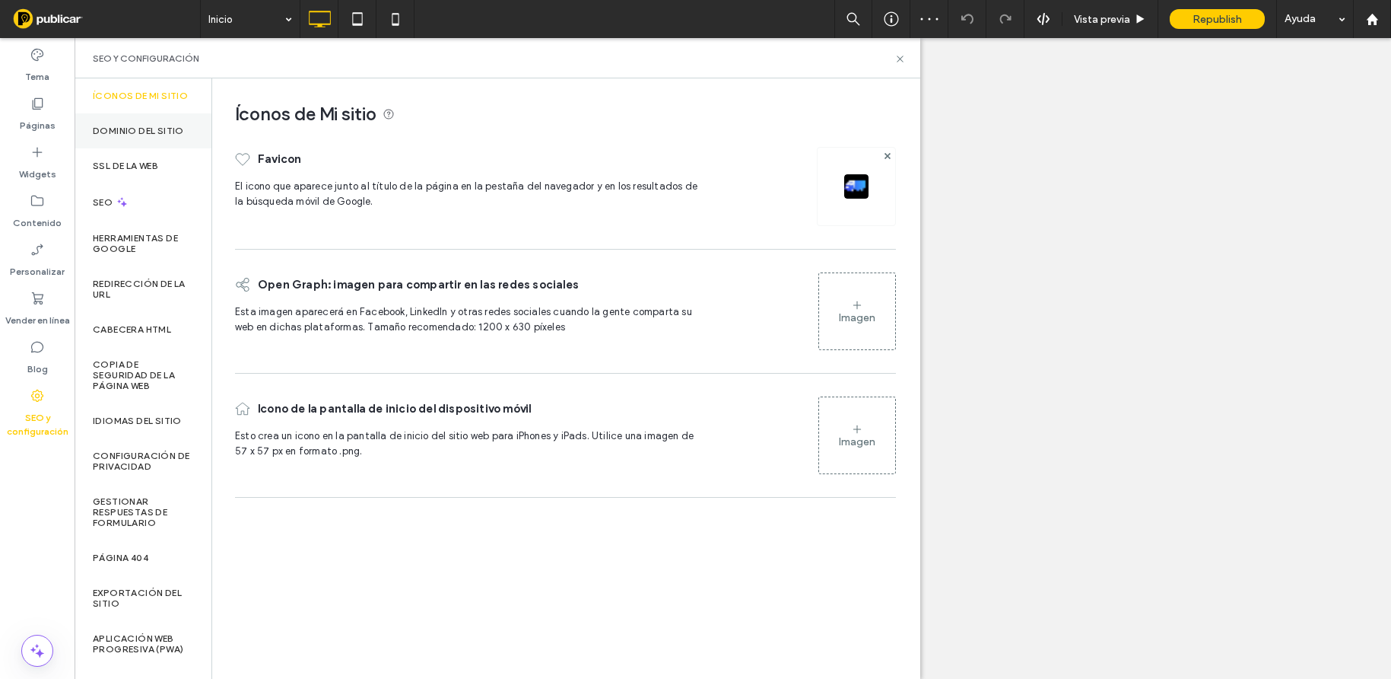
click at [129, 136] on label "Dominio del sitio" at bounding box center [138, 131] width 91 height 11
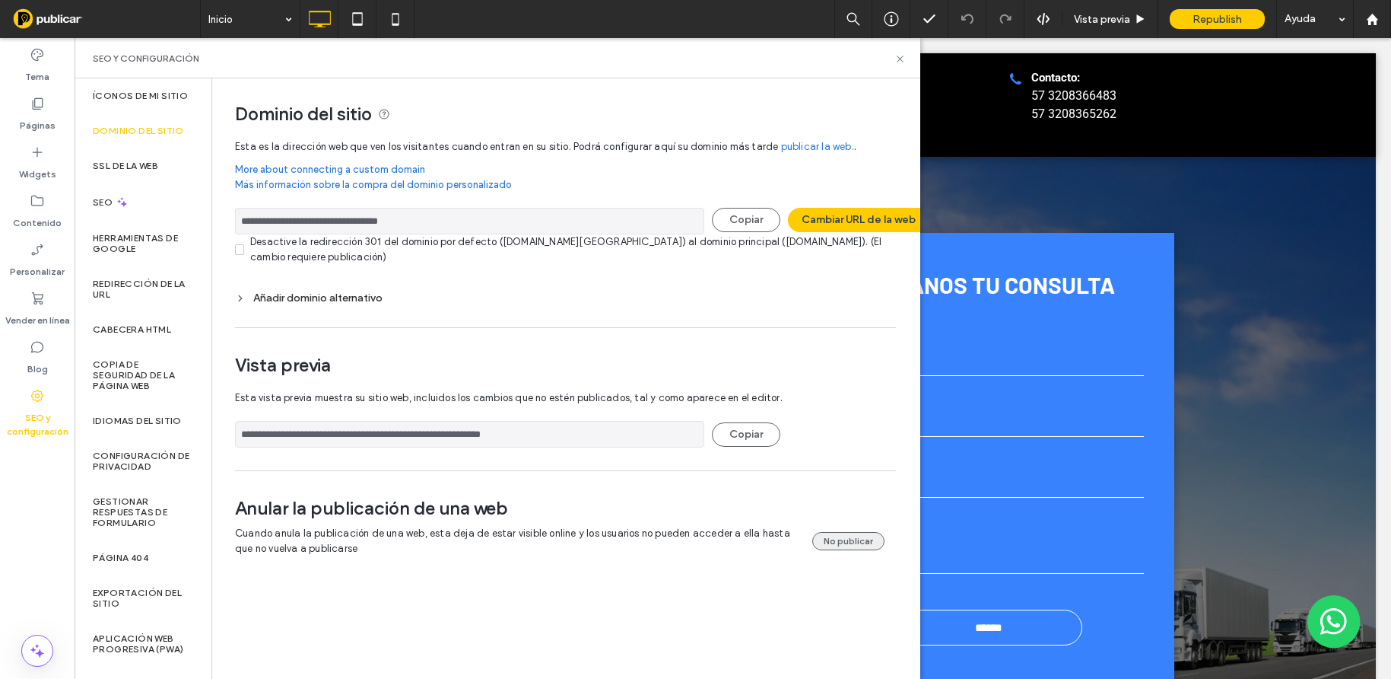
click at [847, 539] on button "No publicar" at bounding box center [848, 541] width 72 height 18
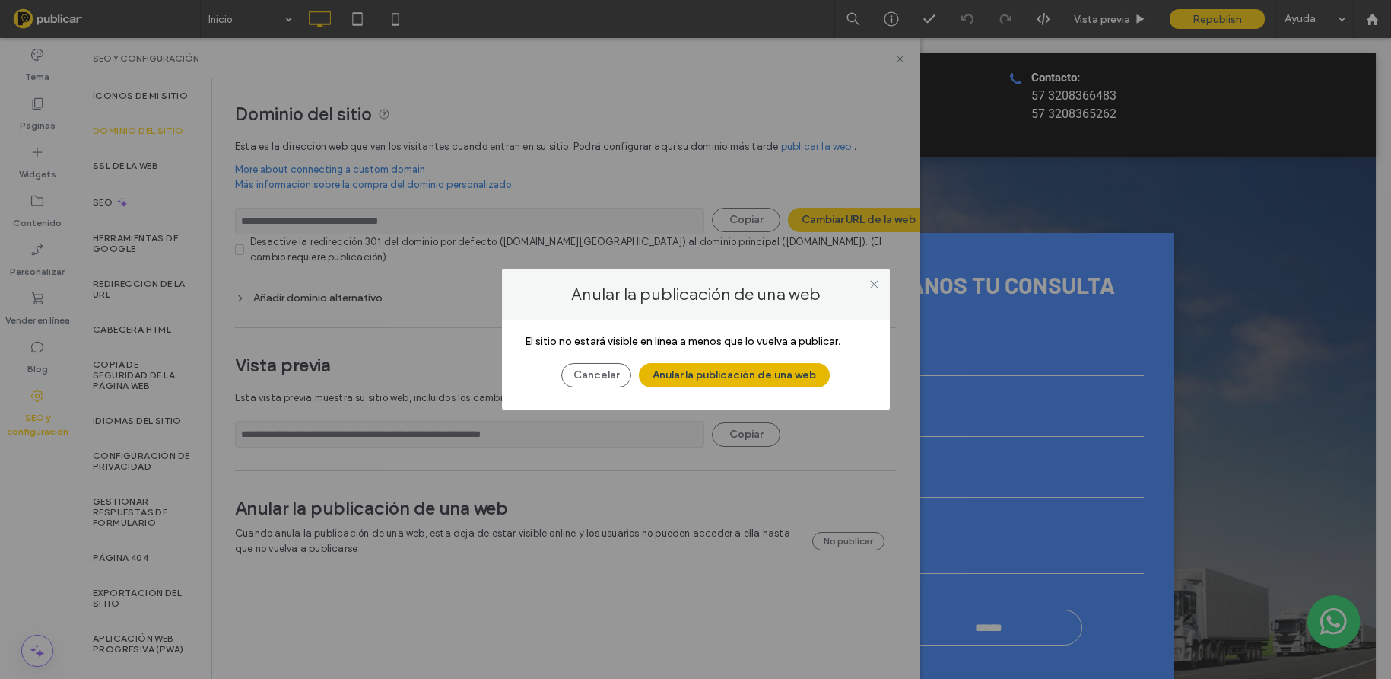
click at [747, 373] on button "Anular la publicación de una web" at bounding box center [734, 375] width 191 height 24
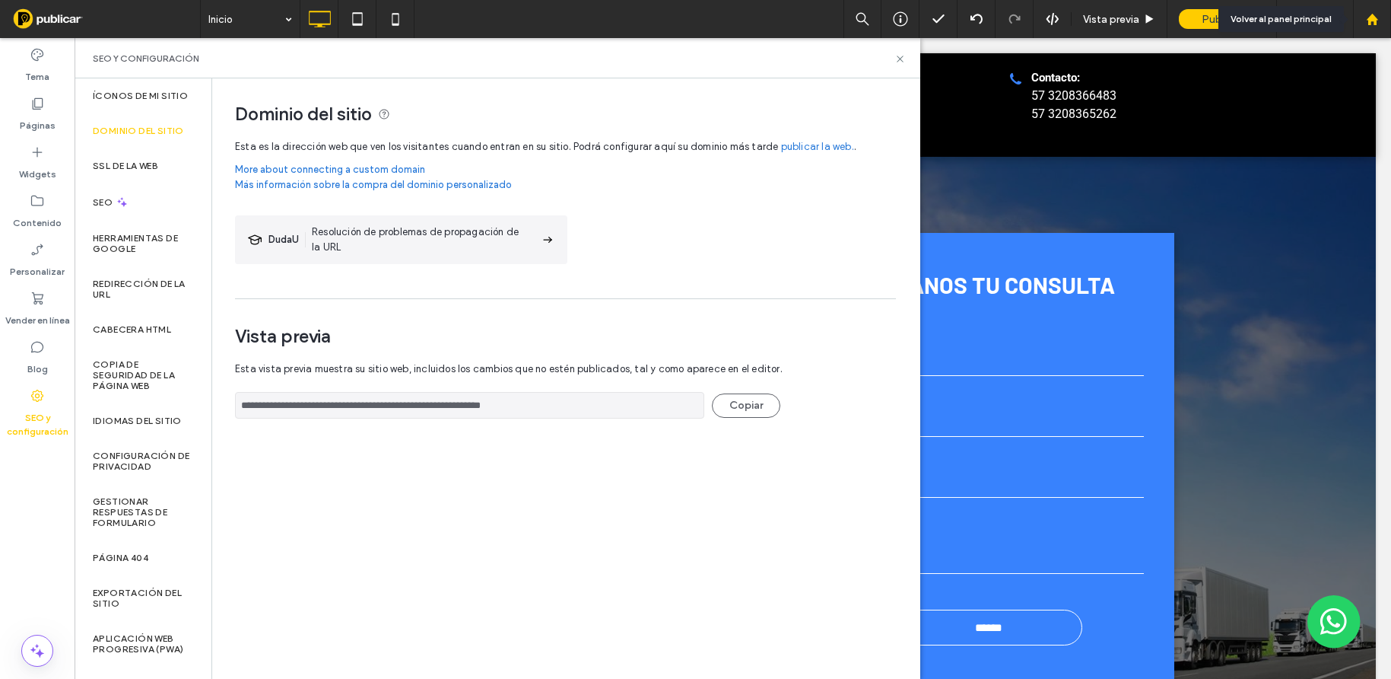
click at [1372, 19] on use at bounding box center [1371, 18] width 11 height 11
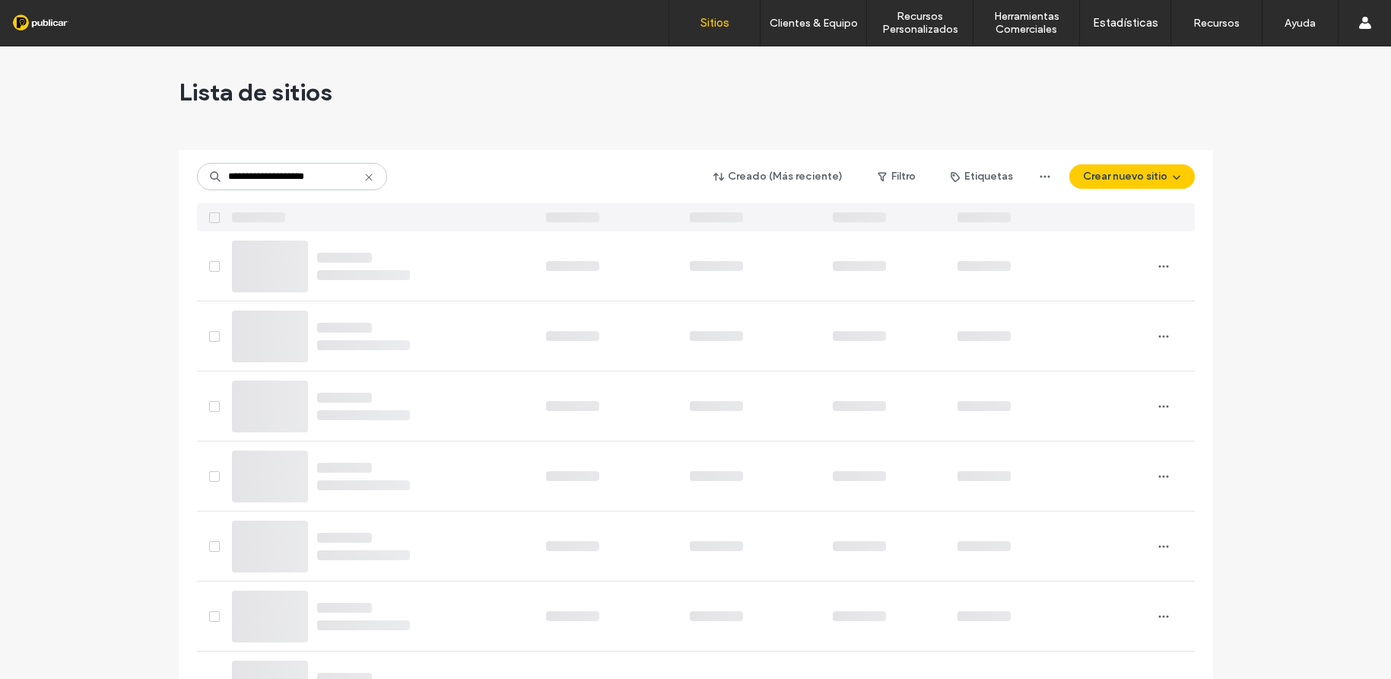
type input "**********"
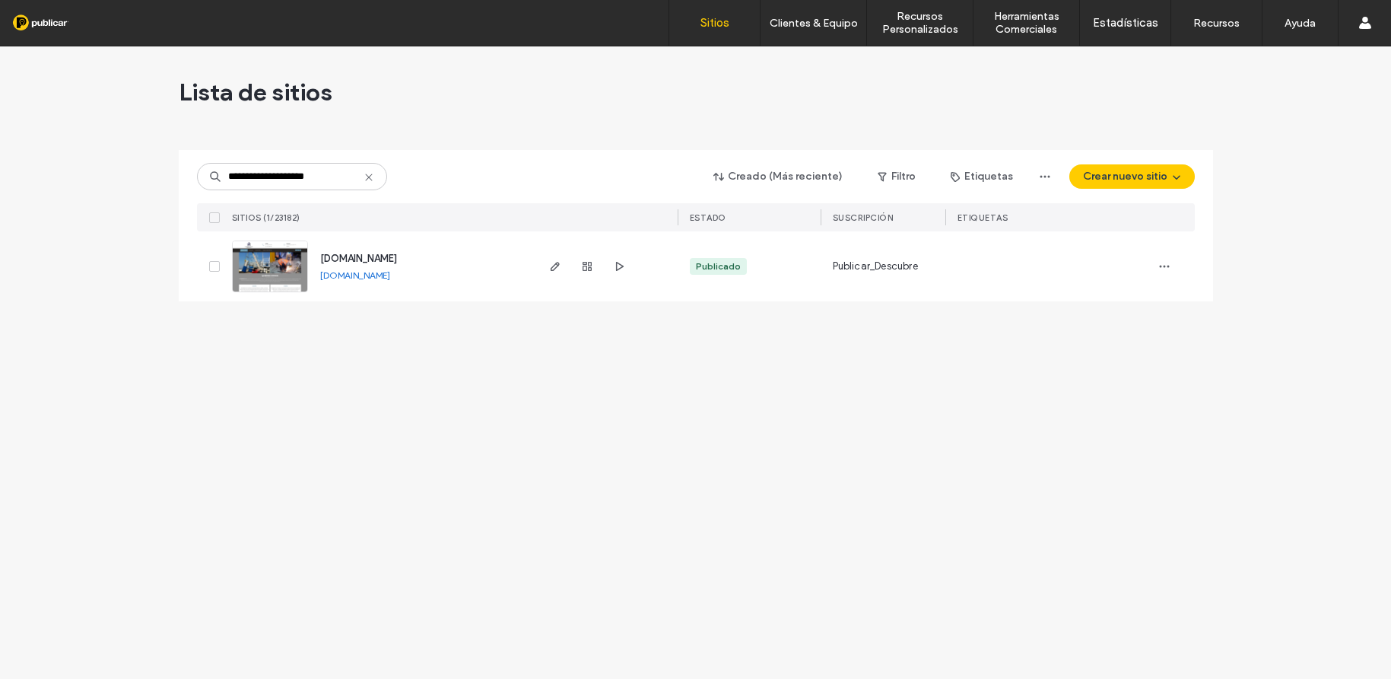
click at [294, 263] on img at bounding box center [270, 292] width 75 height 103
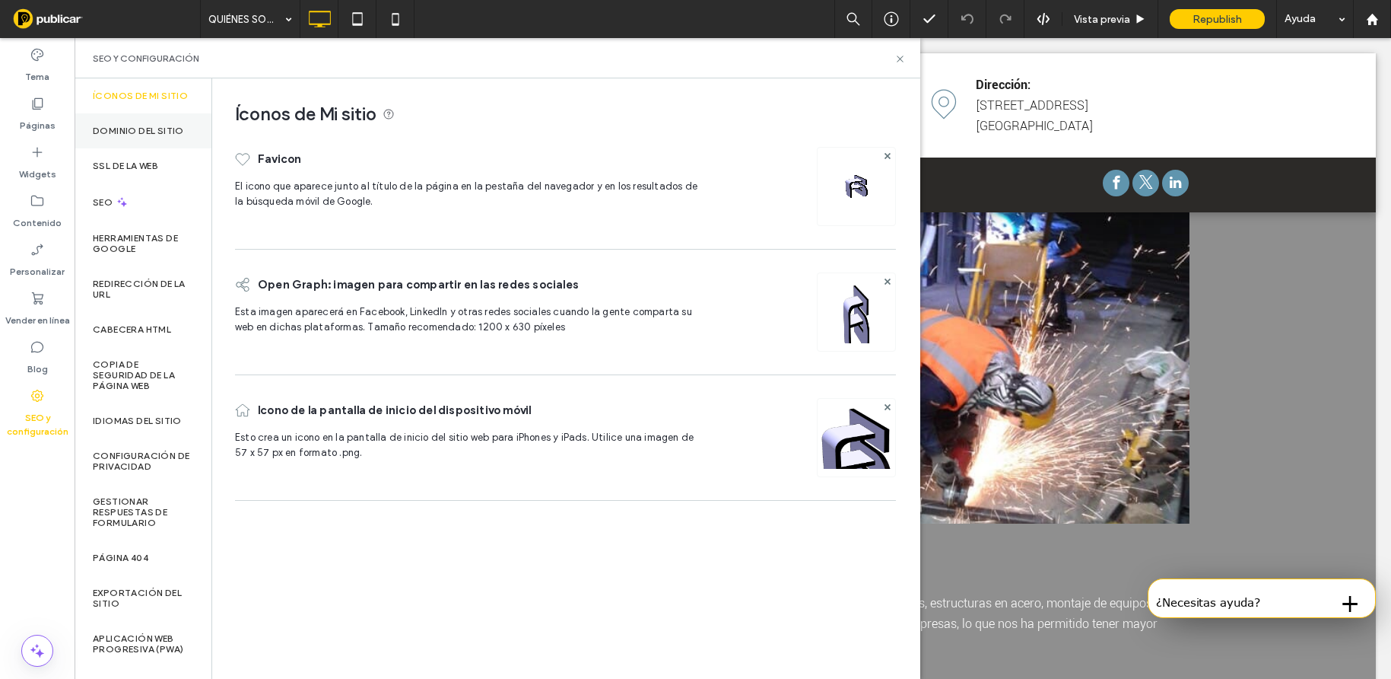
click at [153, 136] on label "Dominio del sitio" at bounding box center [138, 131] width 91 height 11
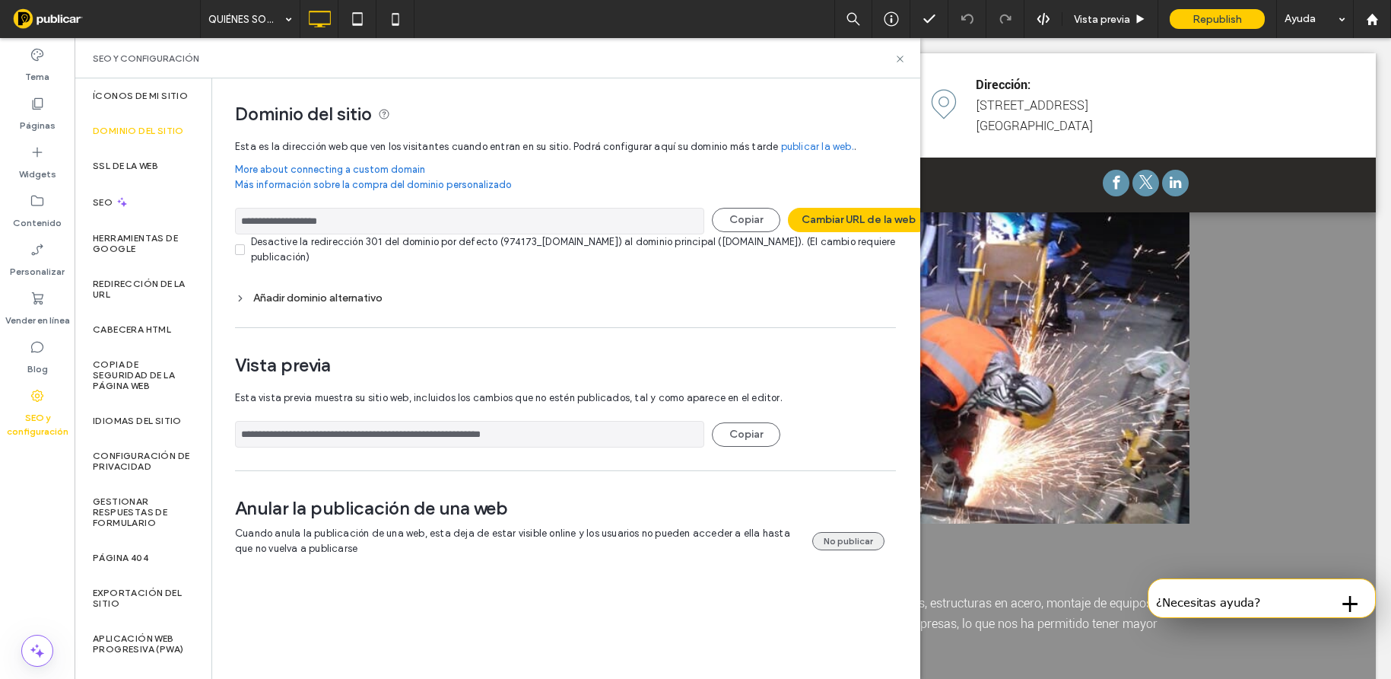
click at [857, 540] on button "No publicar" at bounding box center [848, 541] width 72 height 18
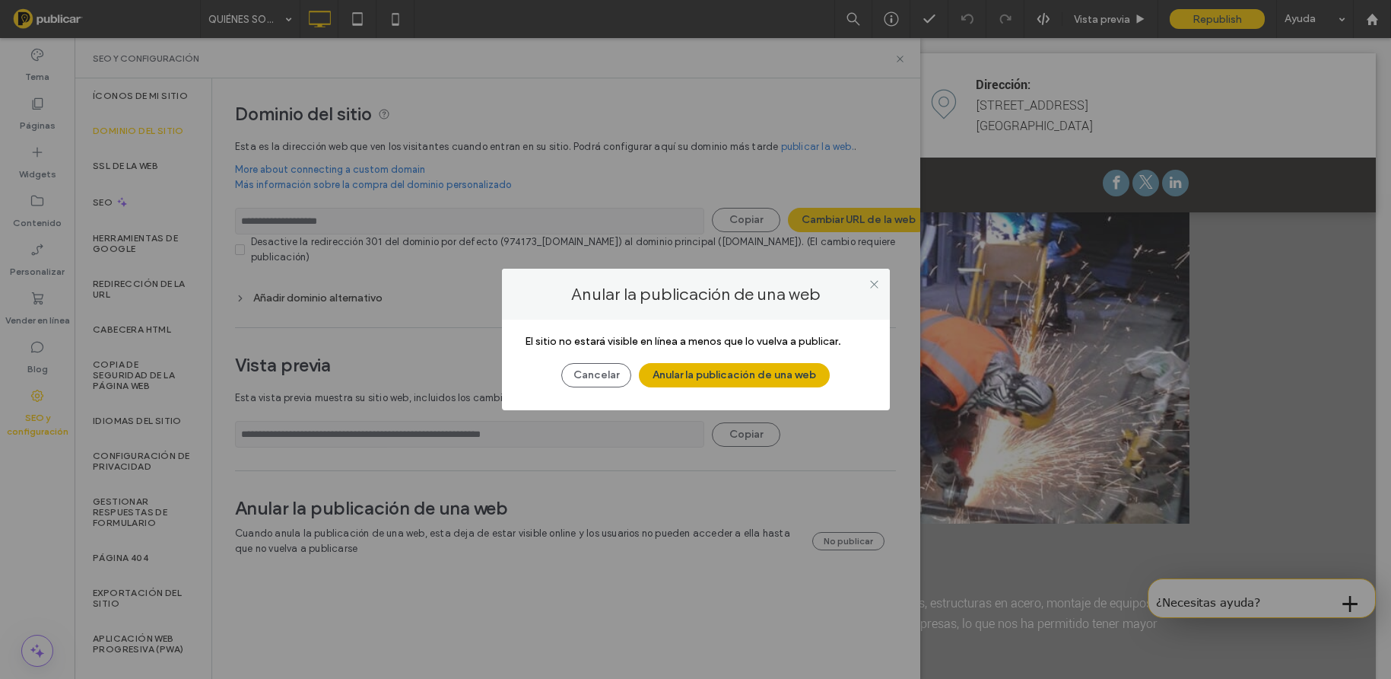
click at [739, 374] on button "Anular la publicación de una web" at bounding box center [734, 375] width 191 height 24
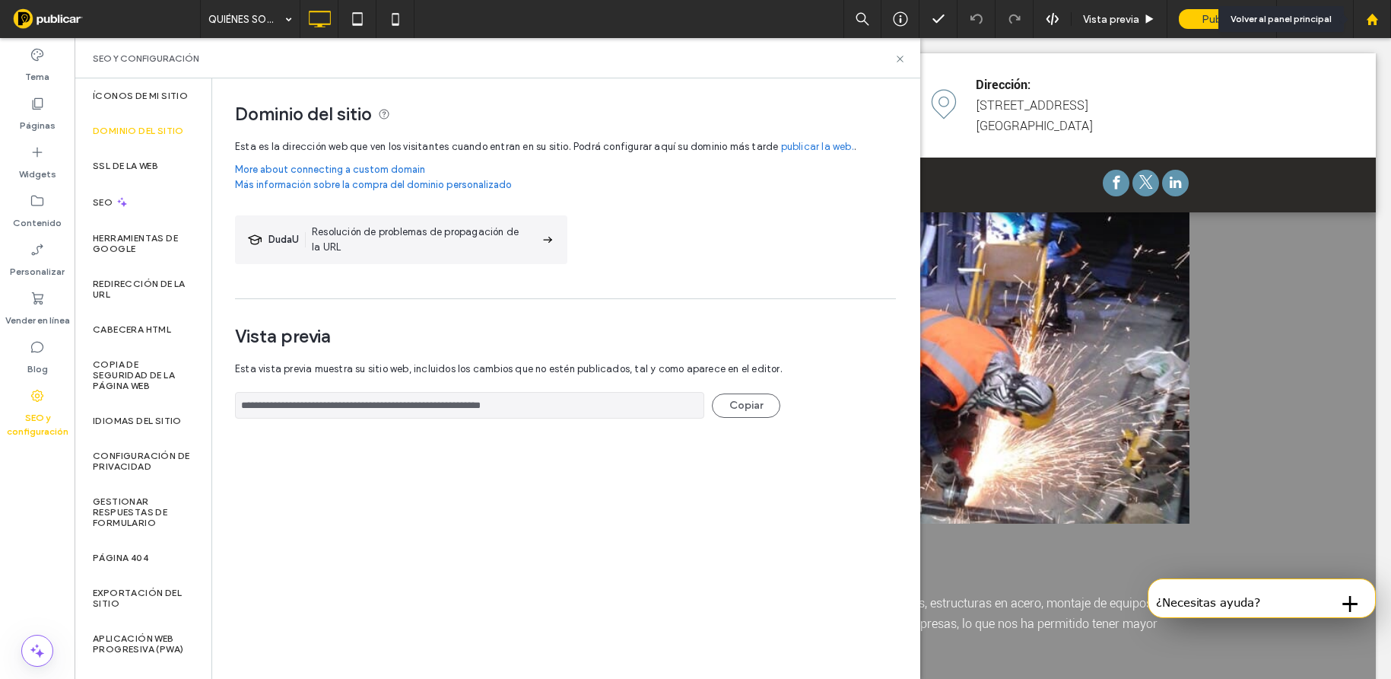
click at [1375, 21] on use at bounding box center [1371, 18] width 11 height 11
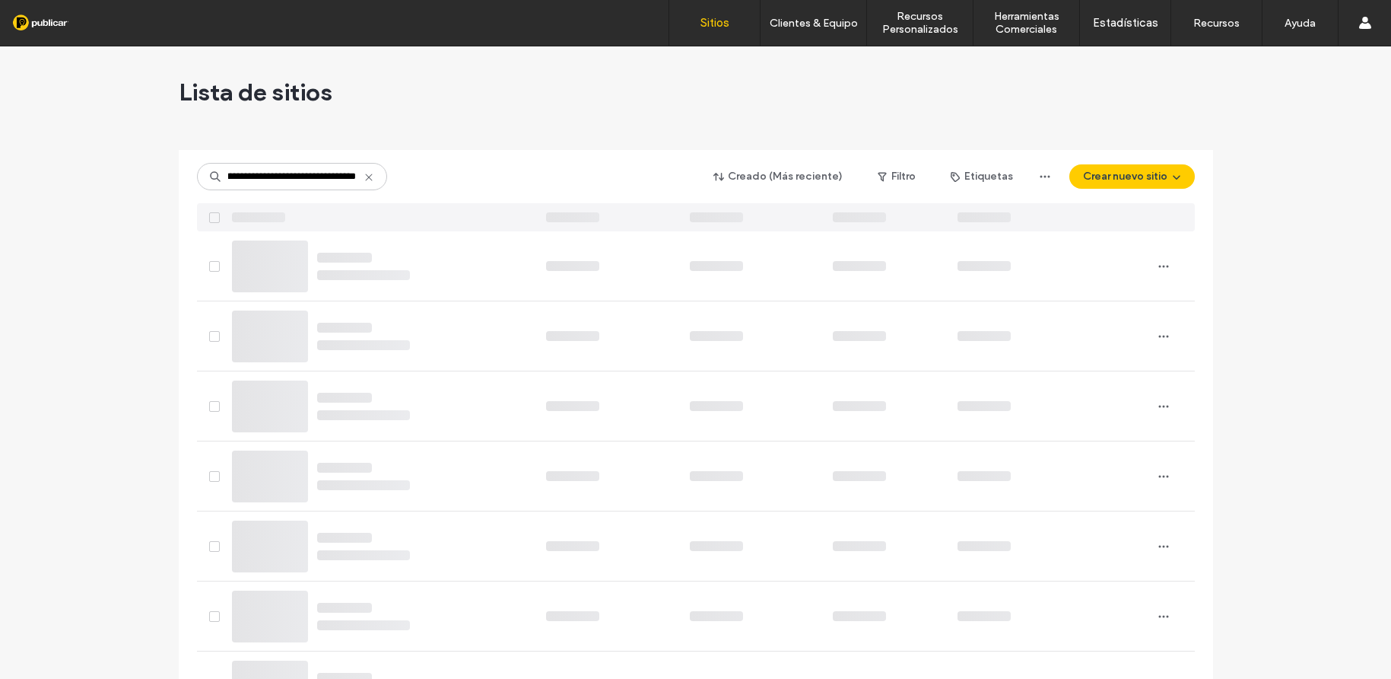
scroll to position [0, 57]
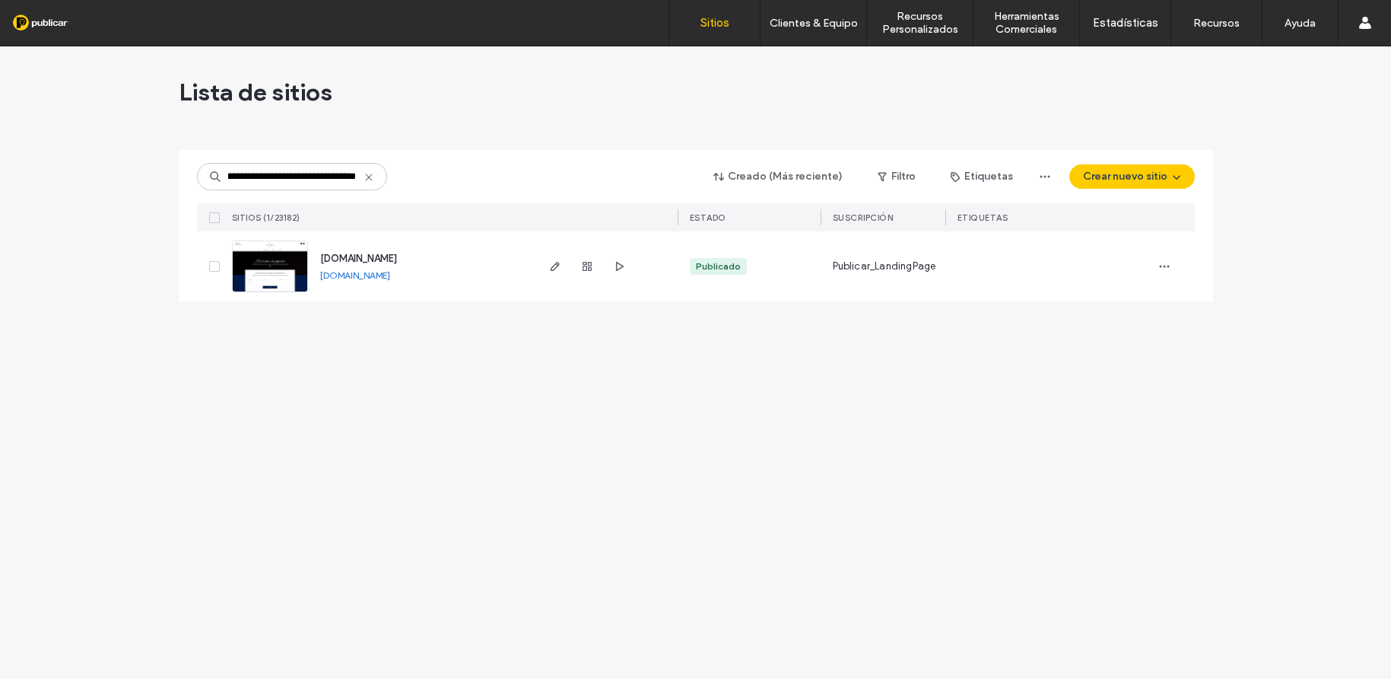
type input "**********"
click at [285, 271] on img at bounding box center [270, 292] width 75 height 103
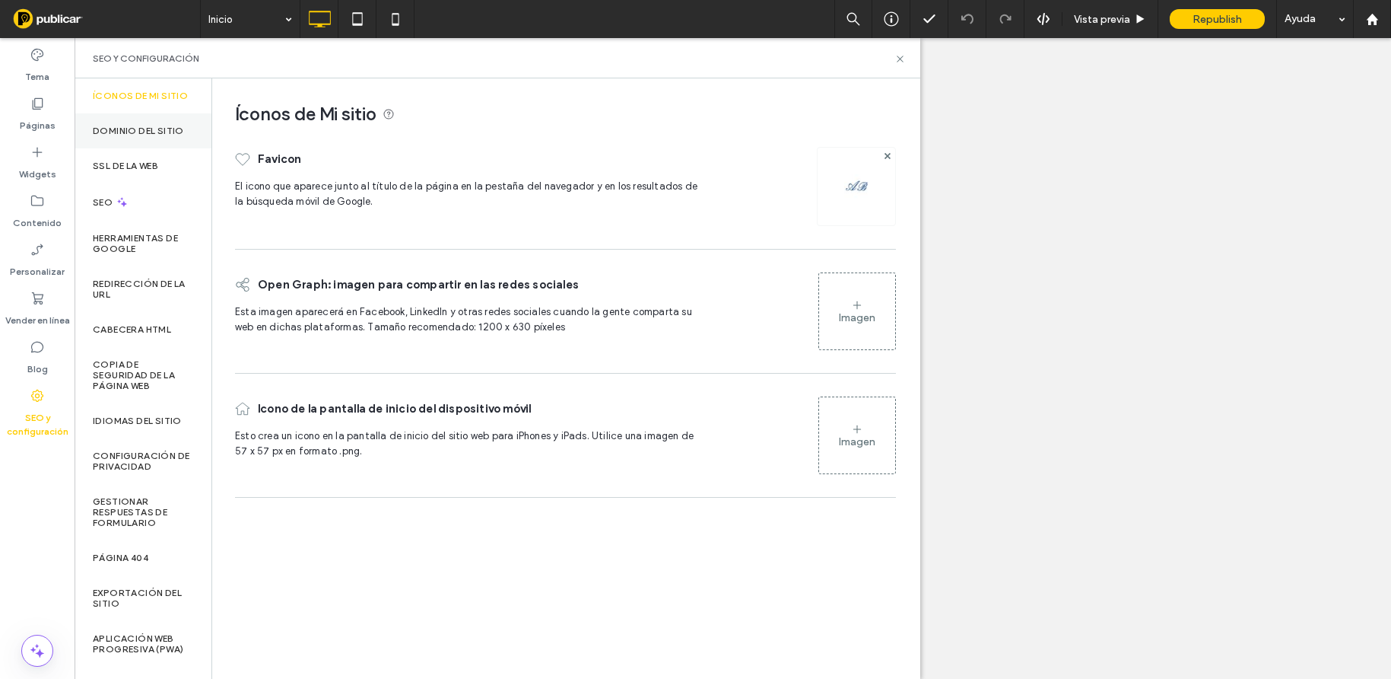
click at [128, 136] on label "Dominio del sitio" at bounding box center [138, 131] width 91 height 11
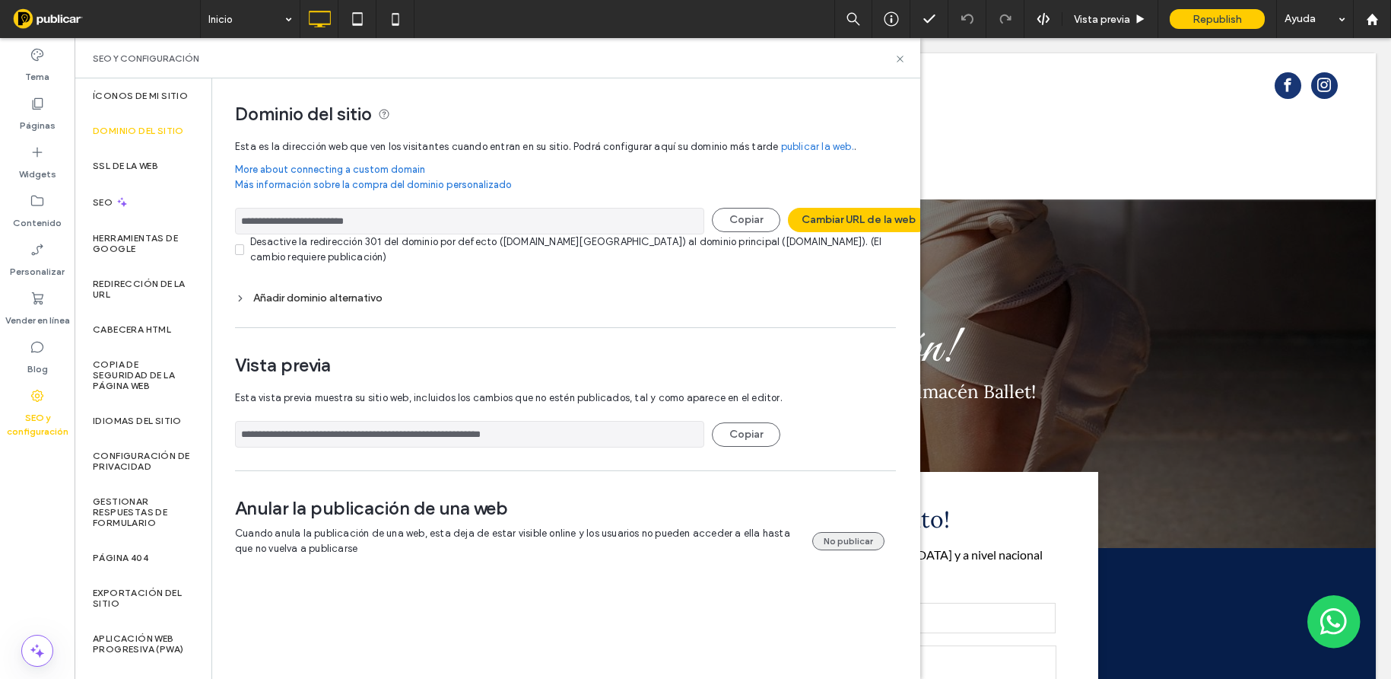
click at [847, 539] on button "No publicar" at bounding box center [848, 541] width 72 height 18
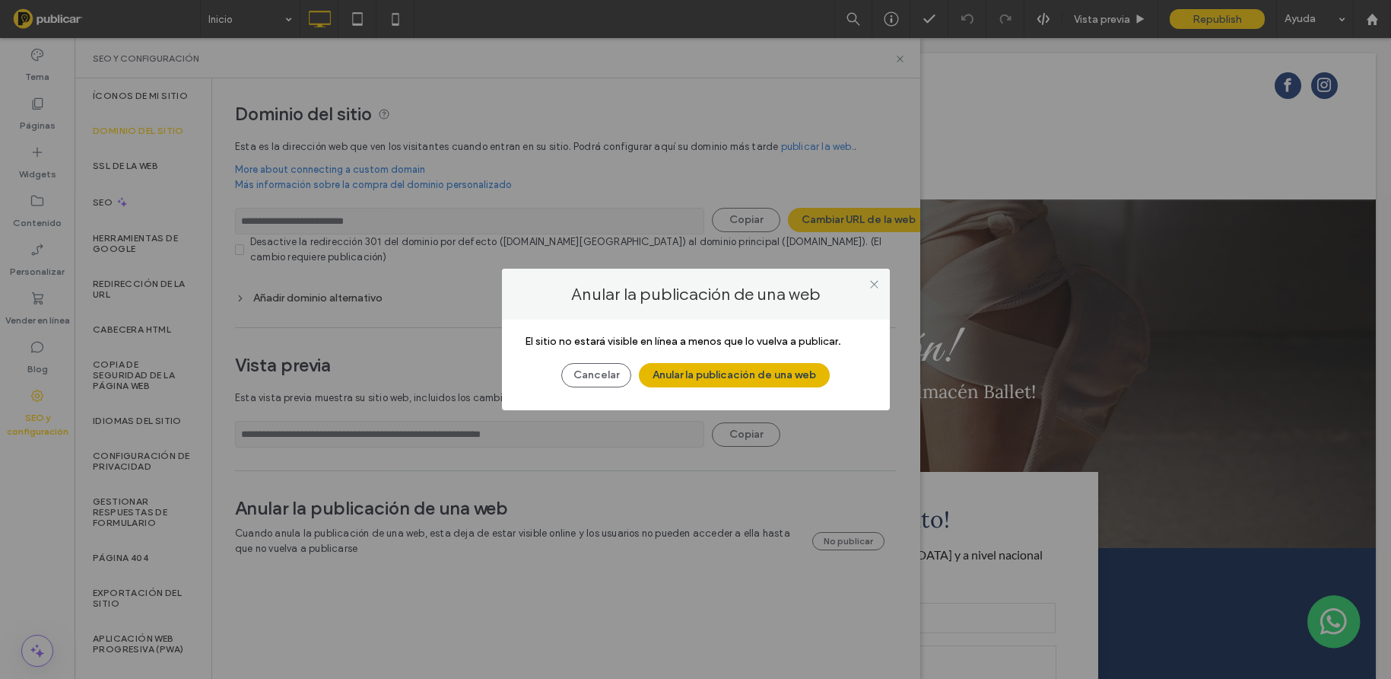
click at [716, 375] on button "Anular la publicación de una web" at bounding box center [734, 375] width 191 height 24
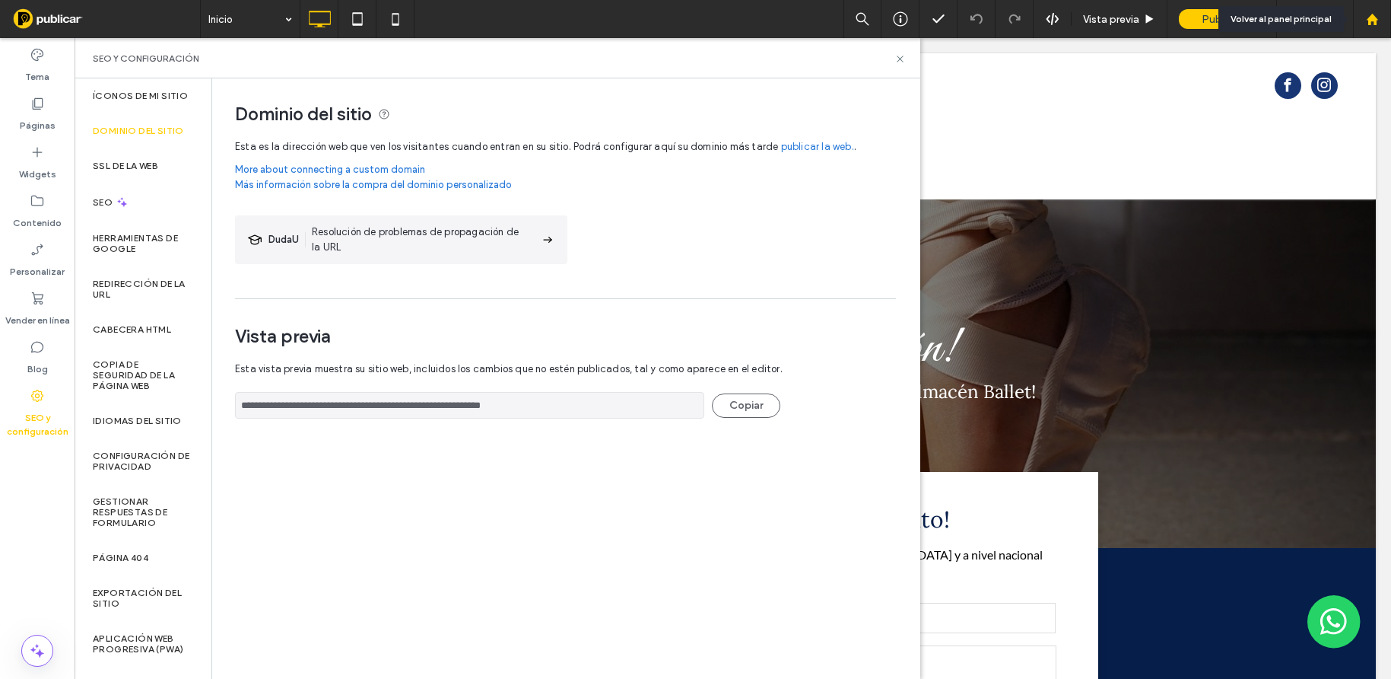
click at [1374, 21] on use at bounding box center [1371, 18] width 11 height 11
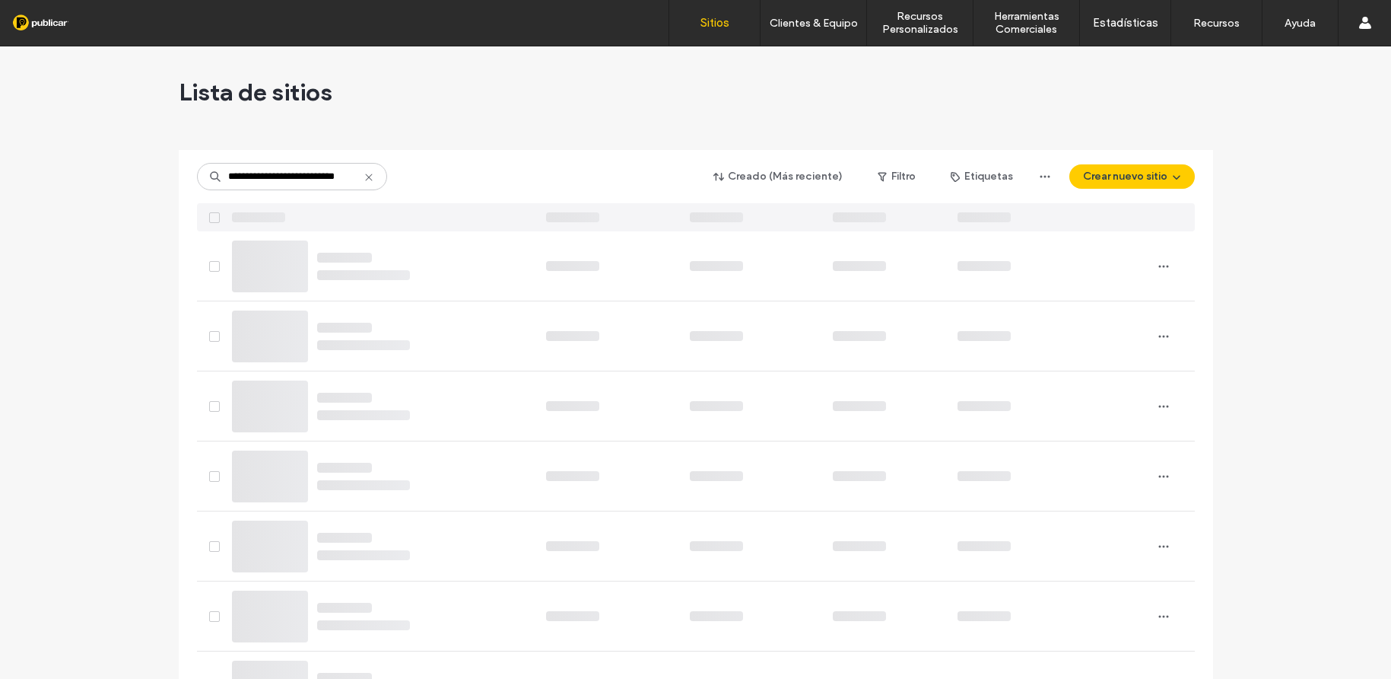
type input "**********"
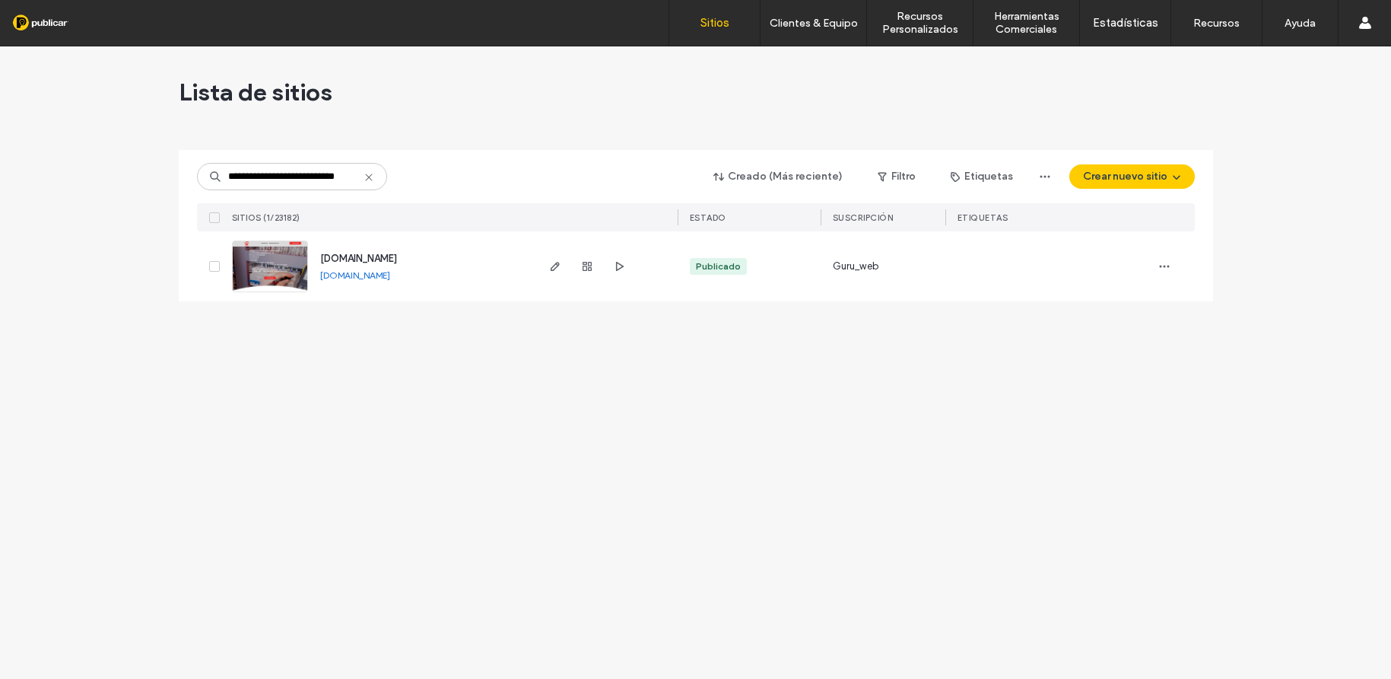
click at [293, 265] on img at bounding box center [270, 292] width 75 height 103
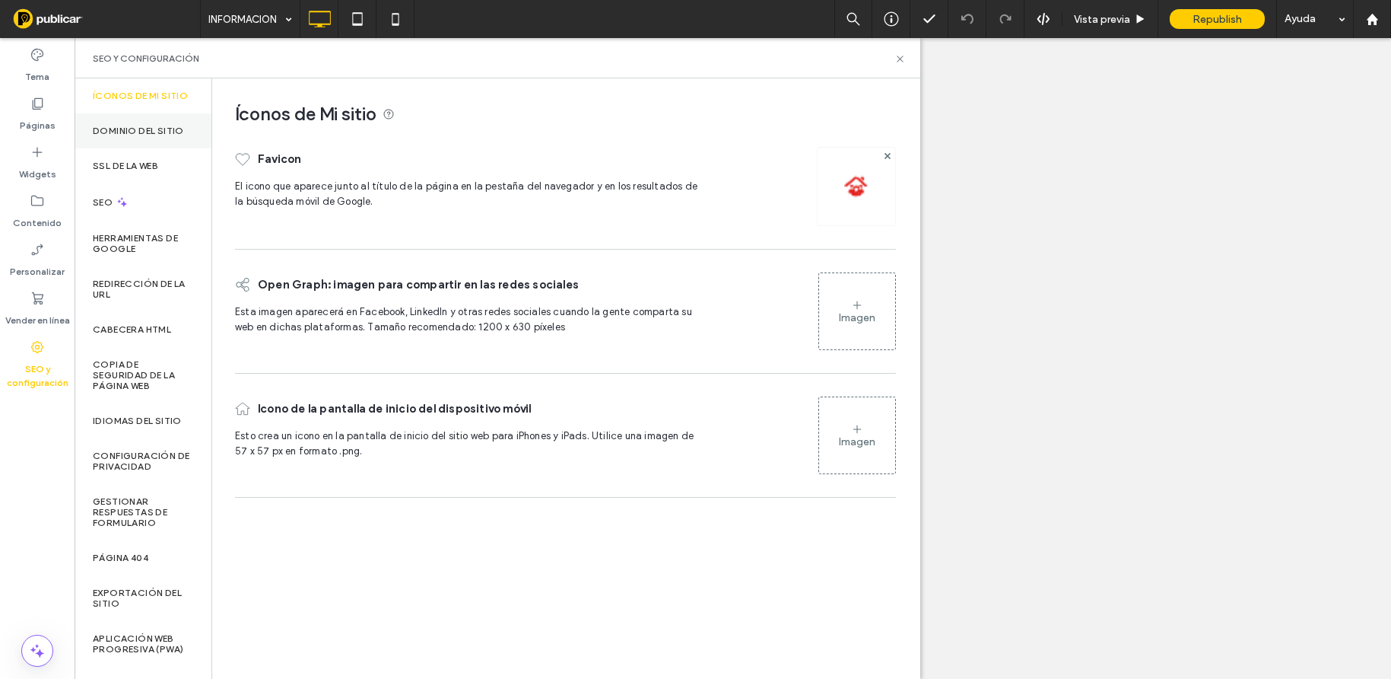
click at [135, 136] on label "Dominio del sitio" at bounding box center [138, 131] width 91 height 11
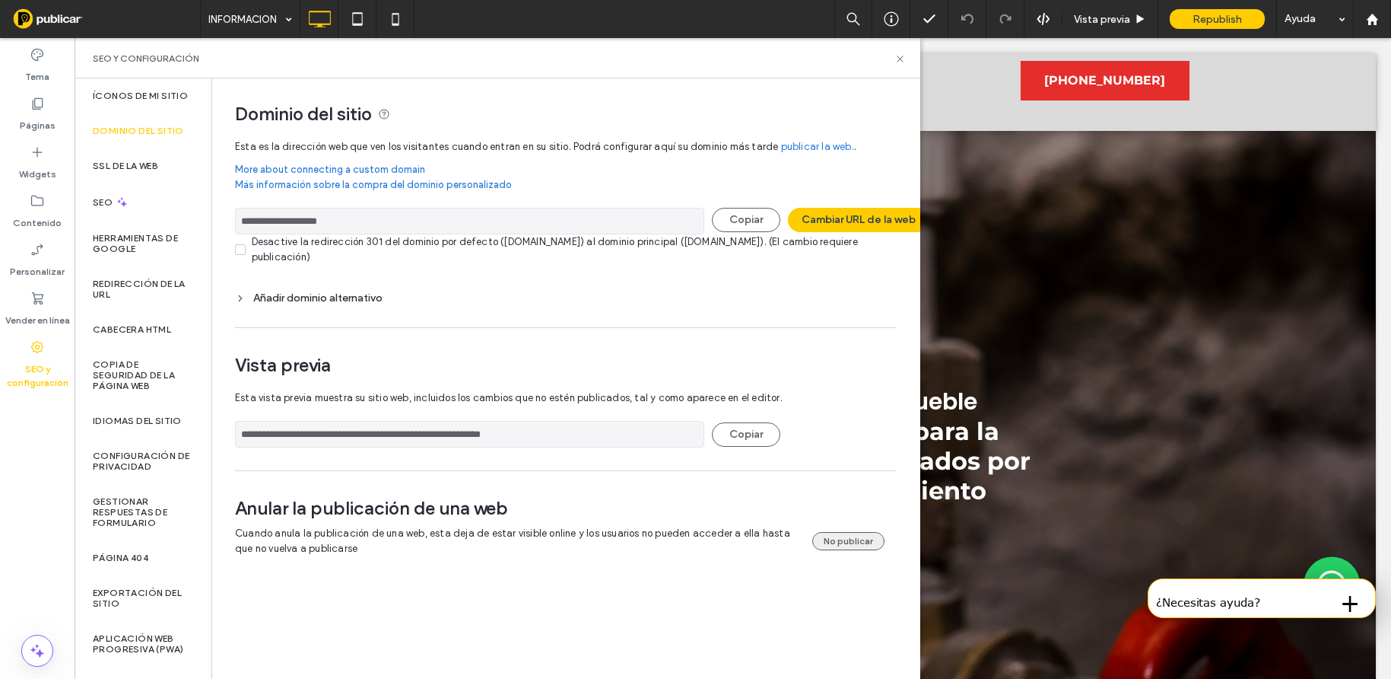
click at [839, 540] on button "No publicar" at bounding box center [848, 541] width 72 height 18
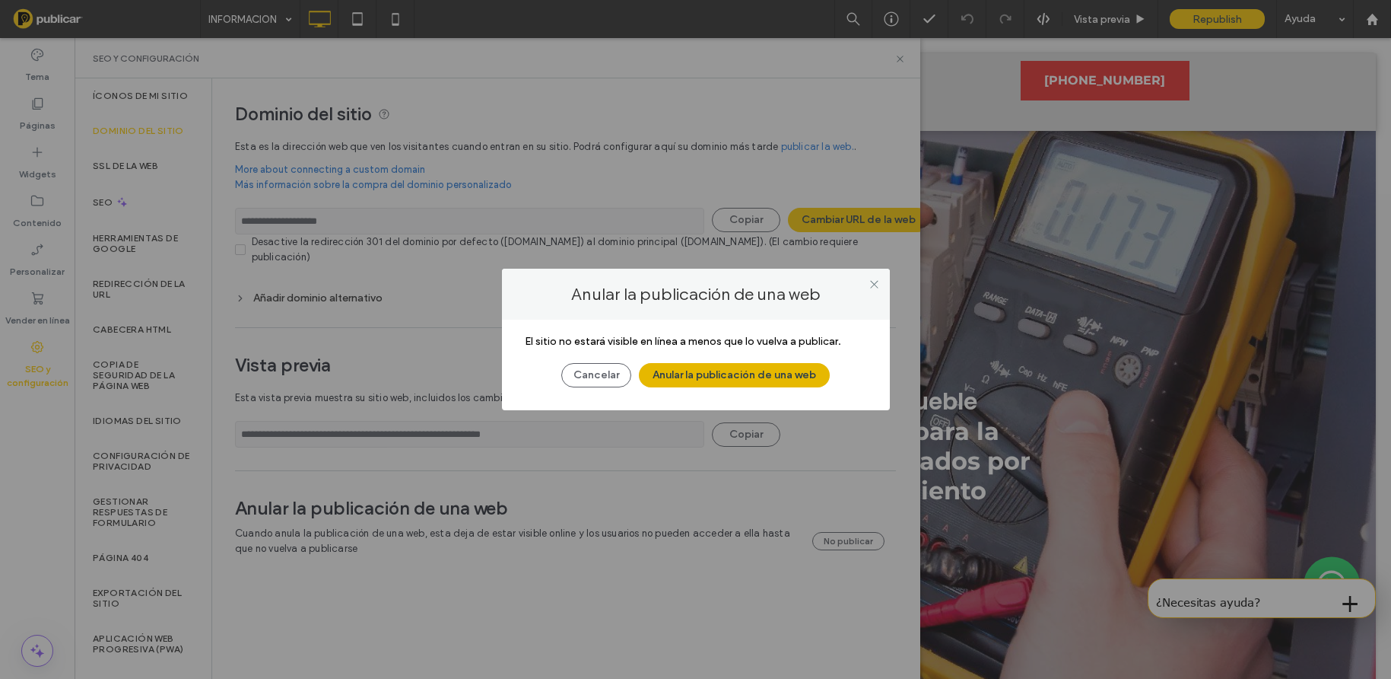
click at [791, 372] on button "Anular la publicación de una web" at bounding box center [734, 375] width 191 height 24
